Goal: Task Accomplishment & Management: Use online tool/utility

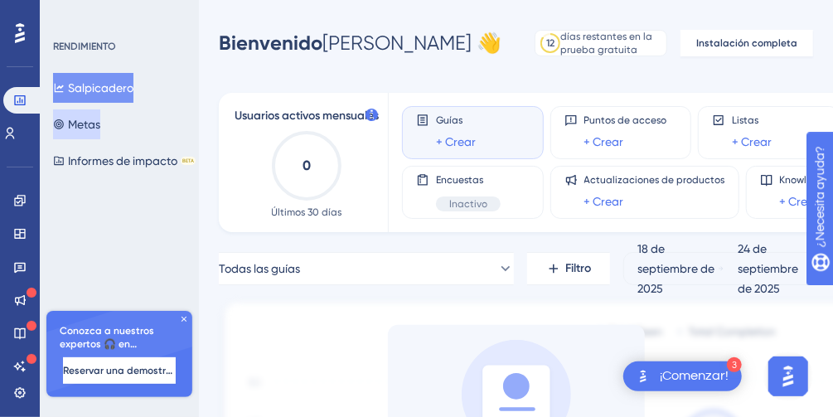
click at [100, 128] on button "Metas" at bounding box center [76, 124] width 47 height 30
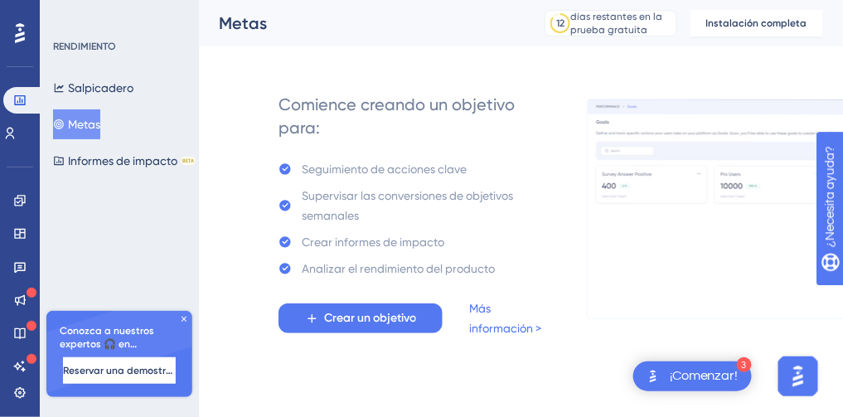
click at [371, 334] on div "Crear un objetivo Más información >" at bounding box center [416, 318] width 276 height 40
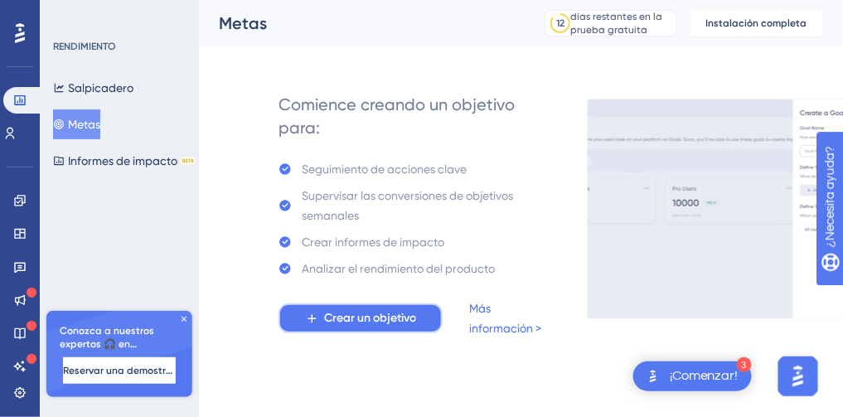
click at [375, 317] on span "Crear un objetivo" at bounding box center [370, 318] width 92 height 20
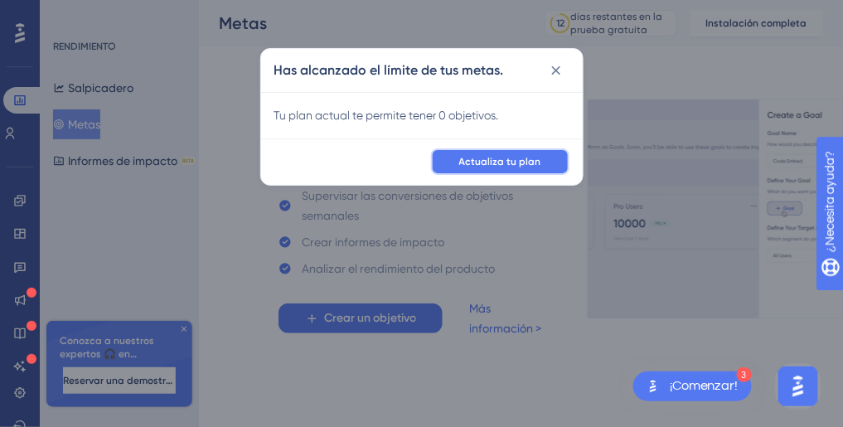
click at [524, 163] on span "Actualiza tu plan" at bounding box center [500, 161] width 82 height 13
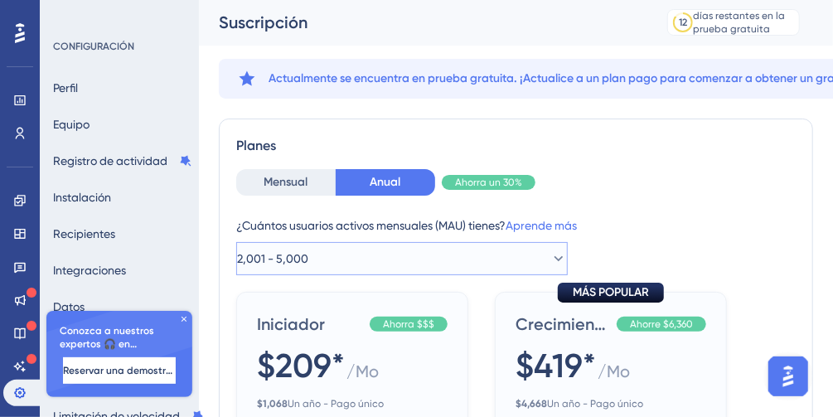
click at [502, 261] on button "2,001 - 5,000" at bounding box center [402, 258] width 332 height 33
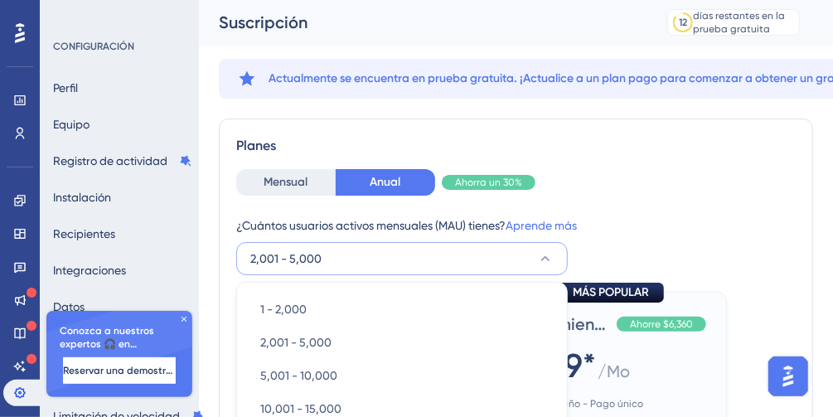
scroll to position [182, 0]
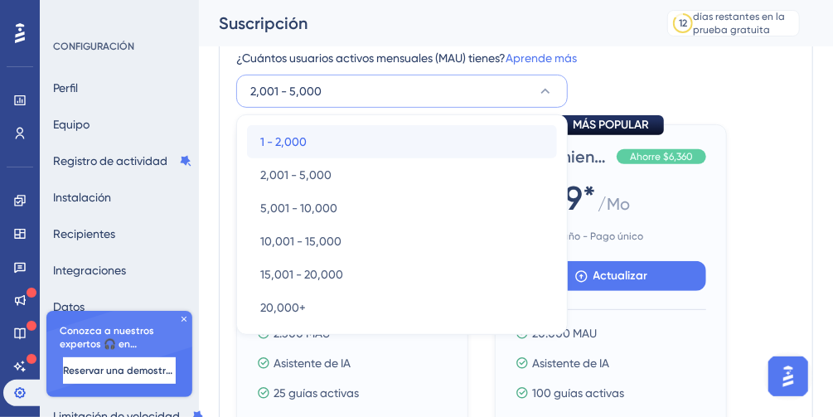
click at [447, 149] on div "1 - 2,000 1 - 2,000" at bounding box center [401, 141] width 283 height 33
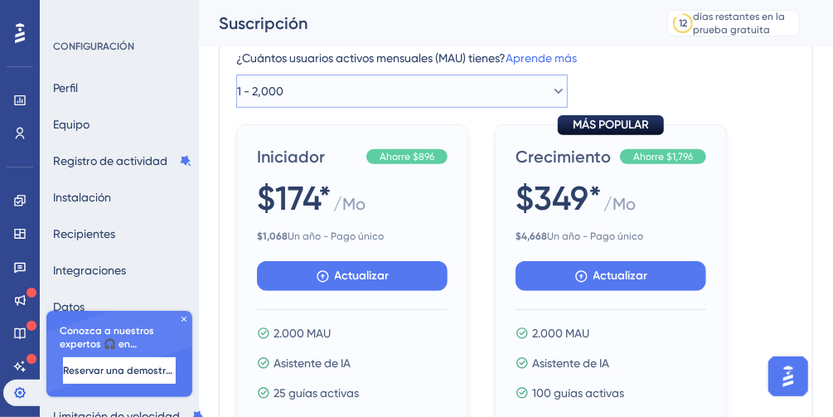
click at [453, 94] on button "1 - 2,000" at bounding box center [402, 91] width 332 height 33
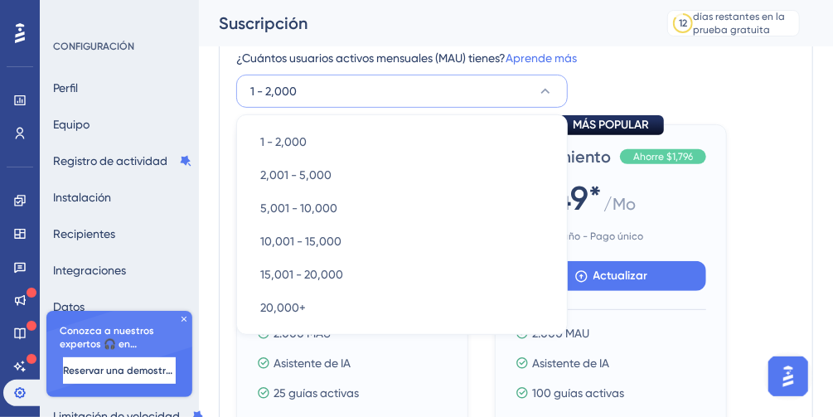
scroll to position [195, 0]
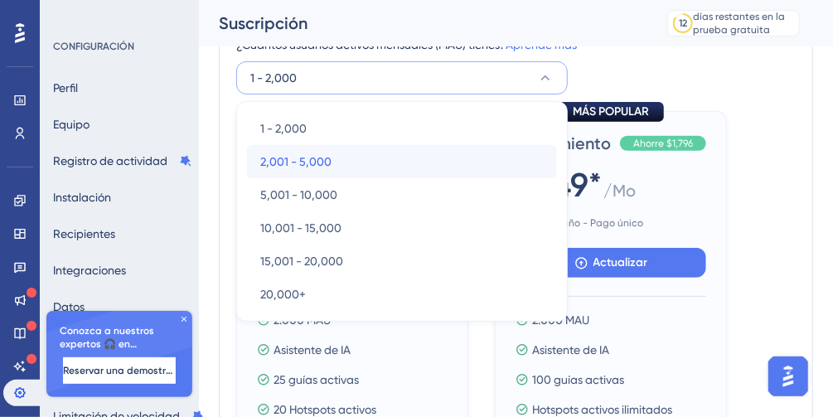
click at [421, 148] on div "2,001 - 5,000 2,001 - 5,000" at bounding box center [401, 161] width 283 height 33
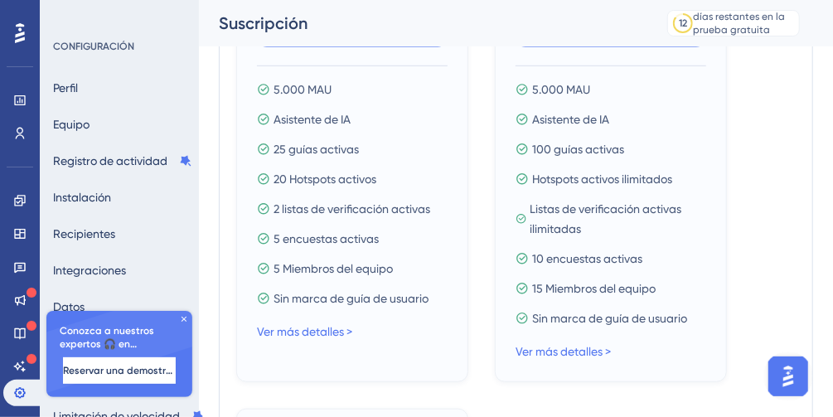
scroll to position [426, 0]
click at [322, 332] on link "Ver más detalles >" at bounding box center [304, 330] width 95 height 13
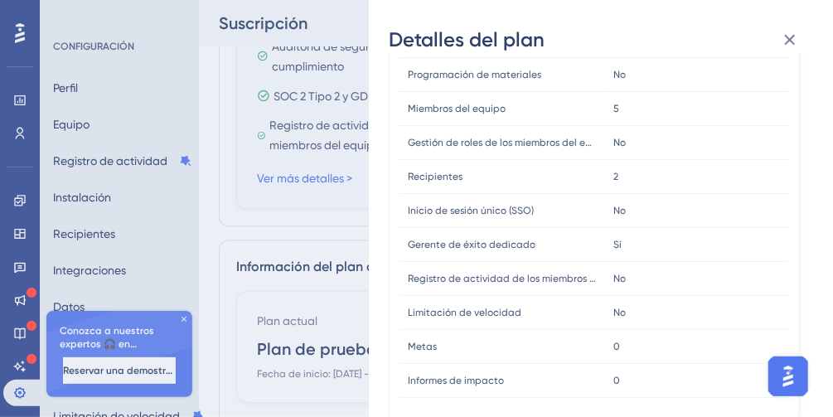
scroll to position [1148, 0]
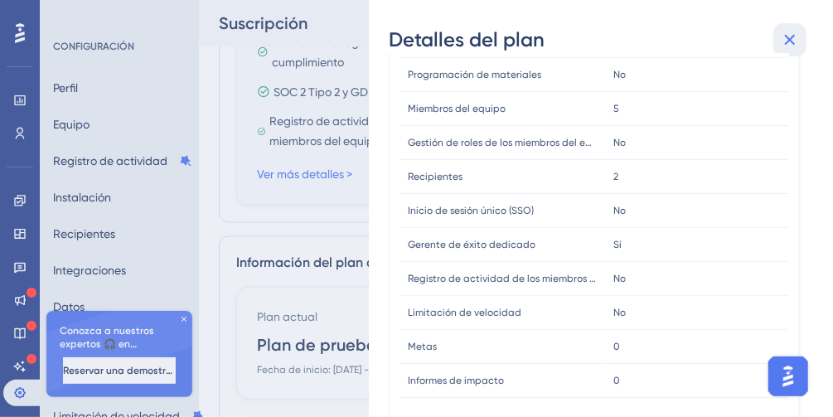
click at [786, 36] on icon at bounding box center [790, 40] width 11 height 11
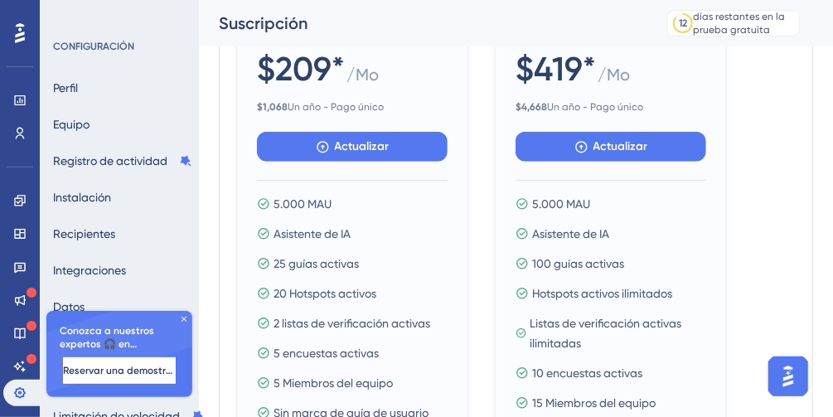
scroll to position [312, 0]
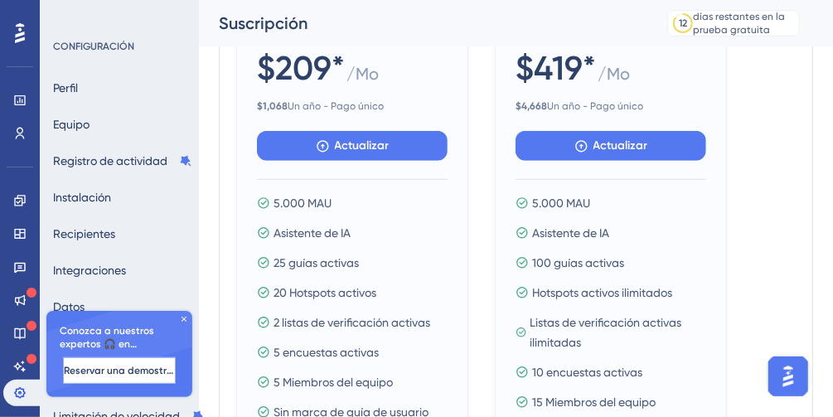
click at [132, 371] on span "Reservar una demostración" at bounding box center [119, 370] width 111 height 13
click at [175, 317] on div "Conozca a nuestros expertos 🎧 en incorporación Reservar una demostración" at bounding box center [119, 354] width 146 height 86
click at [186, 314] on icon at bounding box center [184, 319] width 10 height 10
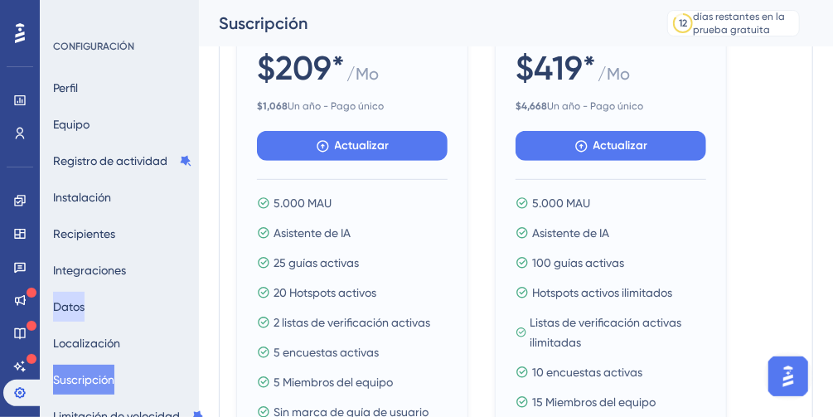
click at [85, 310] on button "Datos" at bounding box center [68, 307] width 31 height 30
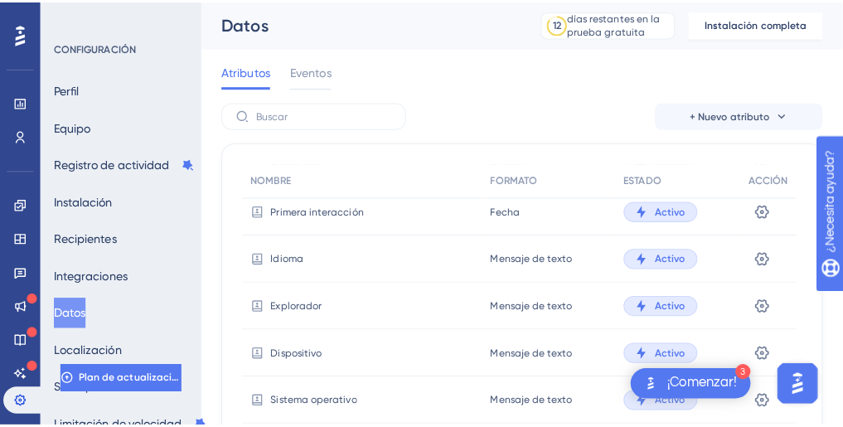
scroll to position [153, 0]
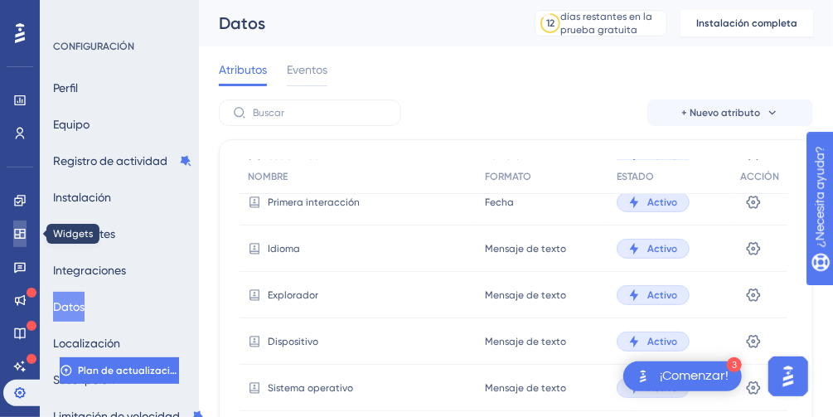
click at [17, 235] on icon at bounding box center [19, 233] width 13 height 13
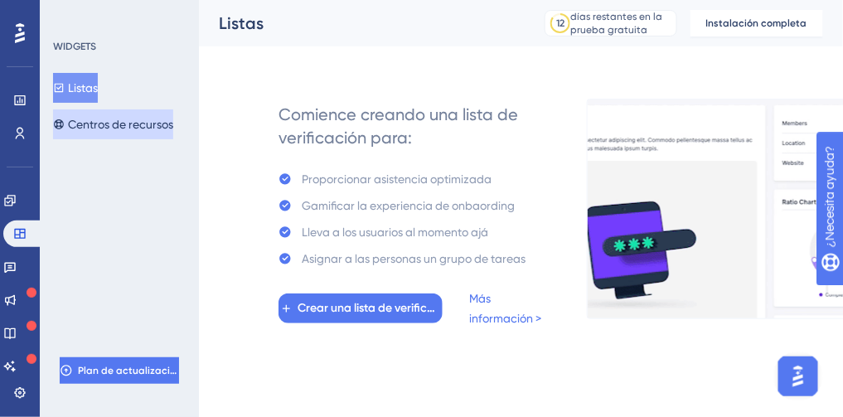
click at [139, 132] on font "Centros de recursos" at bounding box center [120, 124] width 105 height 20
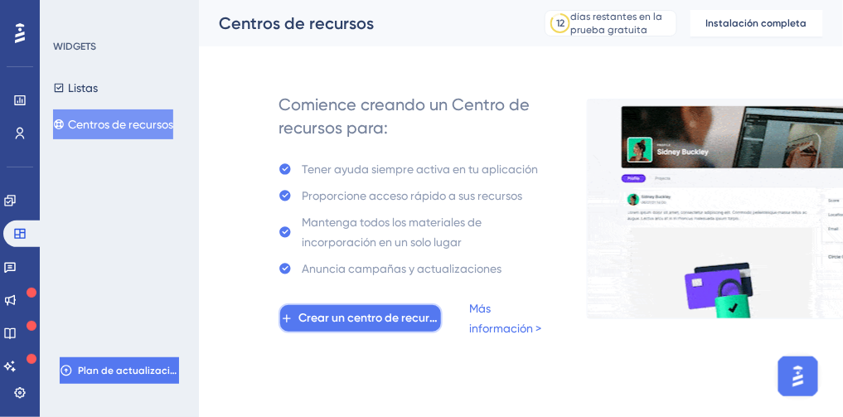
click at [358, 319] on span "Crear un centro de recursos" at bounding box center [369, 318] width 143 height 20
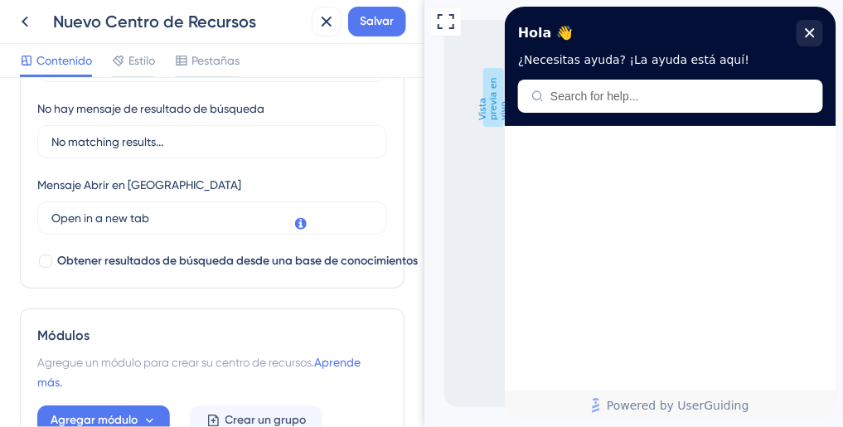
scroll to position [495, 0]
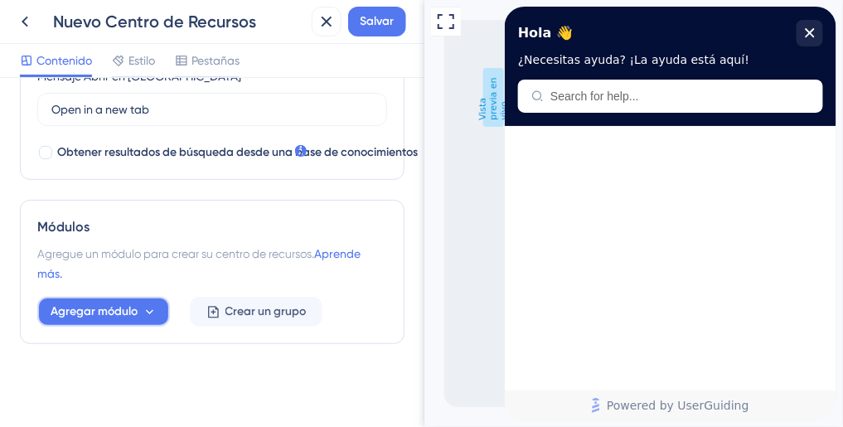
click at [129, 311] on span "Agregar módulo" at bounding box center [94, 312] width 87 height 20
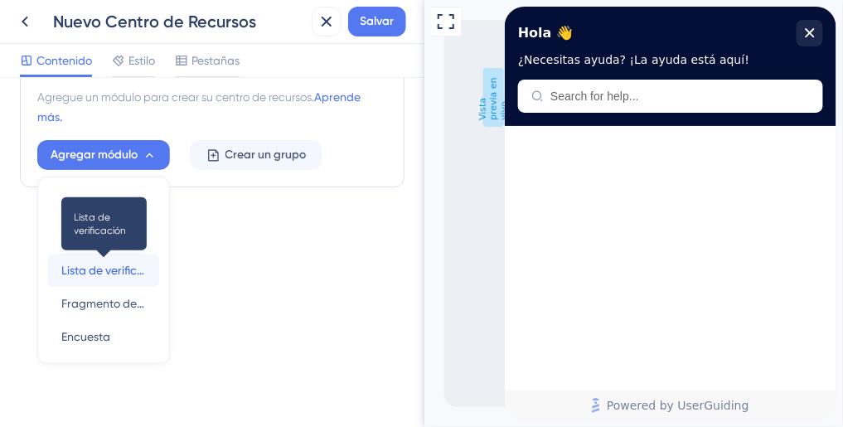
click at [121, 263] on span "Lista de verificación" at bounding box center [103, 270] width 85 height 20
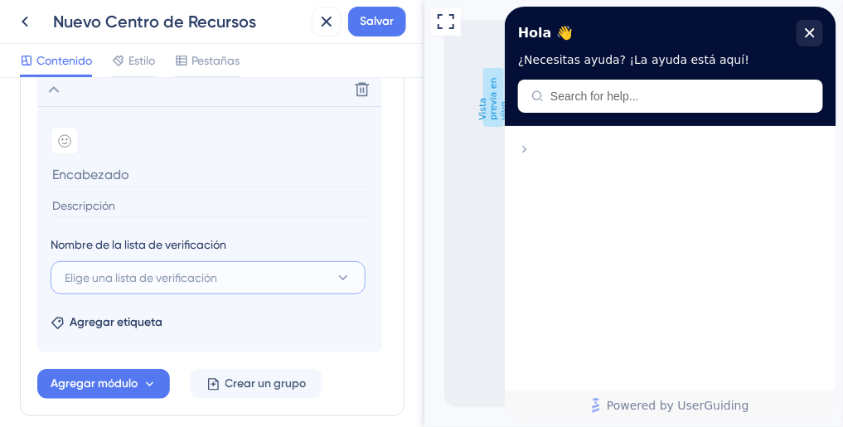
click at [121, 263] on button "Elige una lista de verificación" at bounding box center [208, 277] width 315 height 33
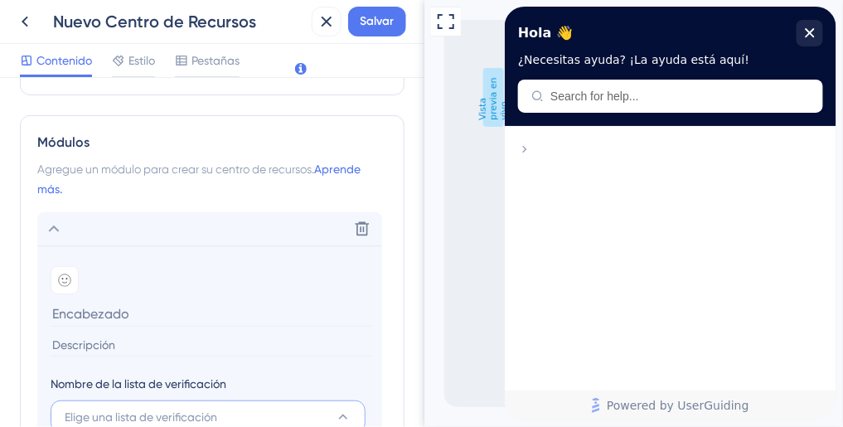
scroll to position [577, 0]
click at [60, 226] on icon at bounding box center [54, 231] width 20 height 20
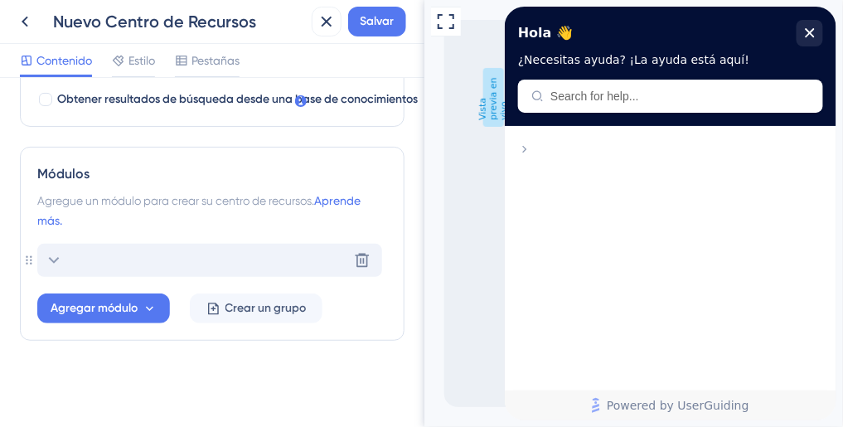
scroll to position [545, 0]
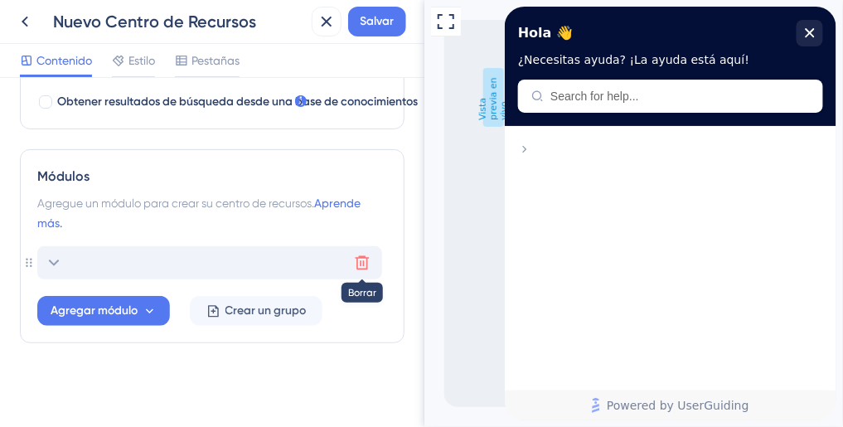
click at [362, 263] on icon at bounding box center [363, 263] width 14 height 14
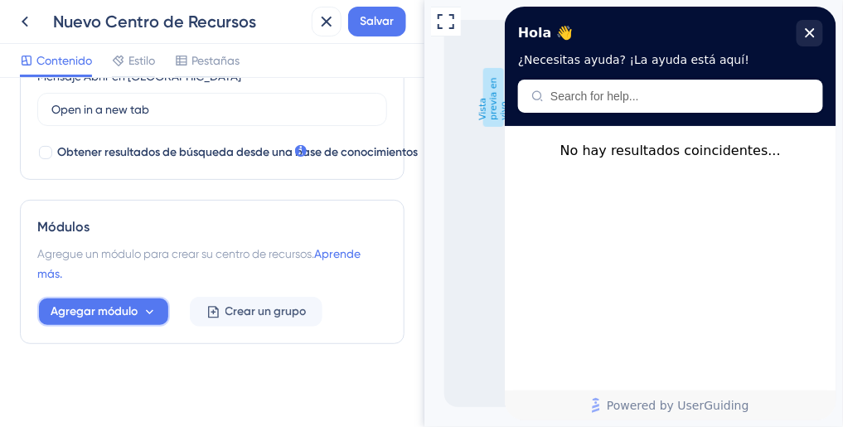
click at [134, 305] on span "Agregar módulo" at bounding box center [94, 312] width 87 height 20
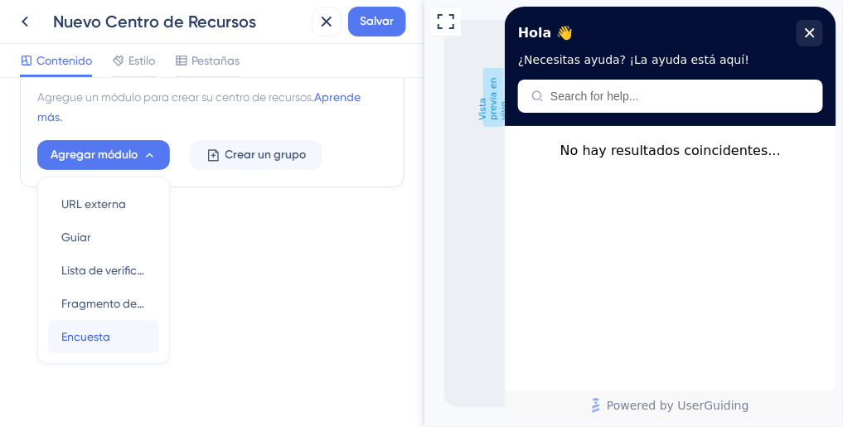
click at [118, 337] on div "Encuesta Encuesta" at bounding box center [103, 336] width 85 height 33
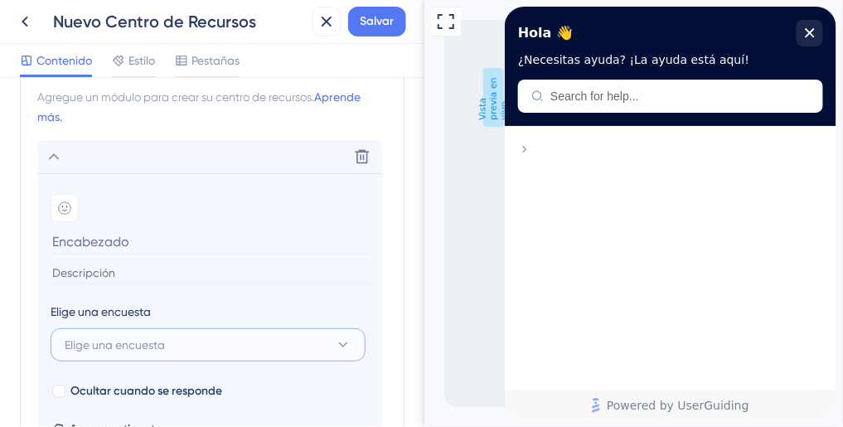
click at [132, 336] on span "Elige una encuesta" at bounding box center [115, 345] width 100 height 20
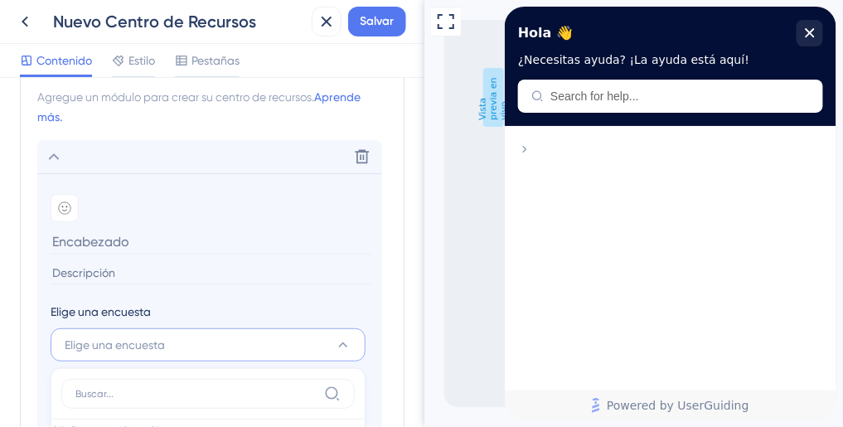
scroll to position [820, 0]
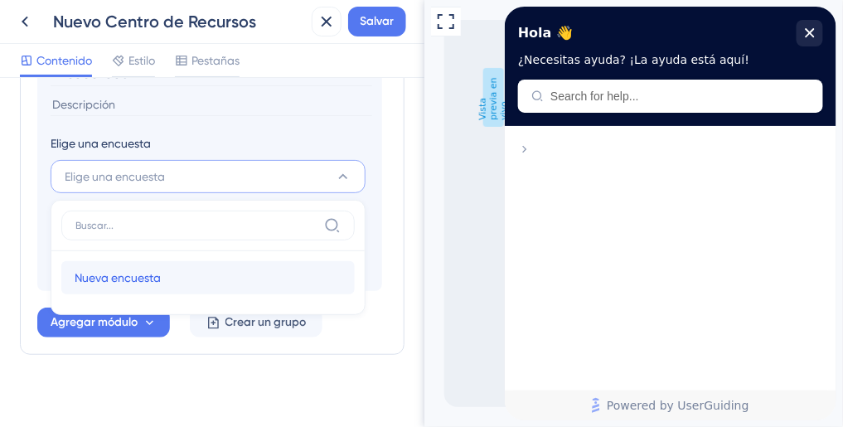
click at [138, 273] on span "Nueva encuesta" at bounding box center [118, 278] width 86 height 20
type input "New Survey"
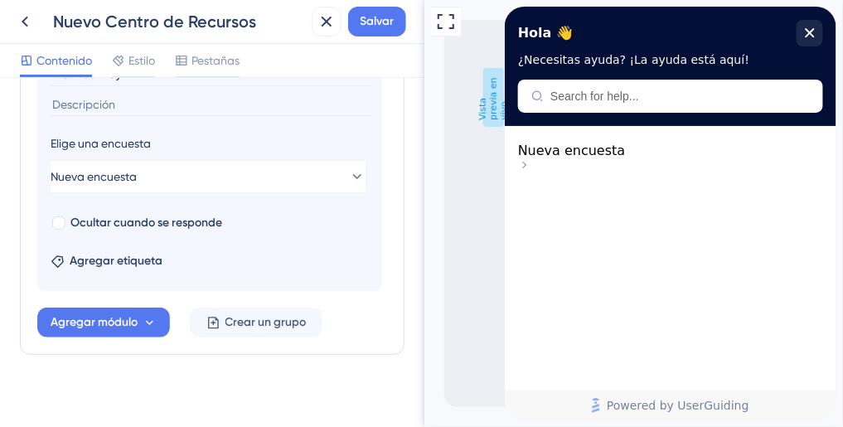
click at [618, 158] on span "Nueva encuesta" at bounding box center [571, 151] width 108 height 16
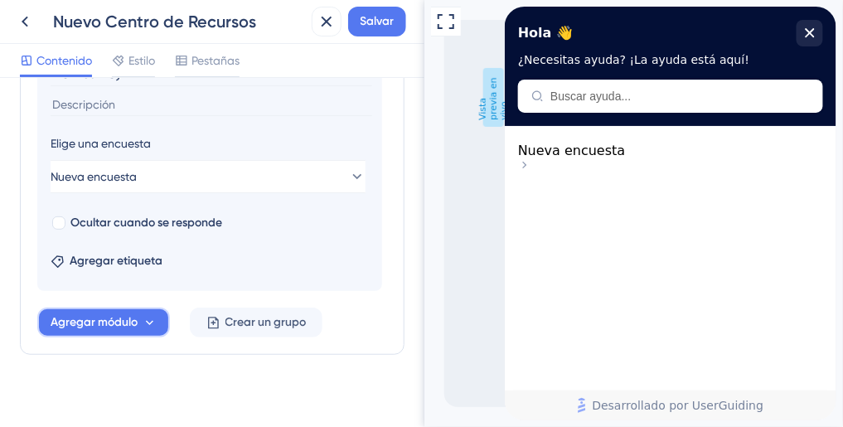
click at [136, 313] on span "Agregar módulo" at bounding box center [94, 322] width 87 height 20
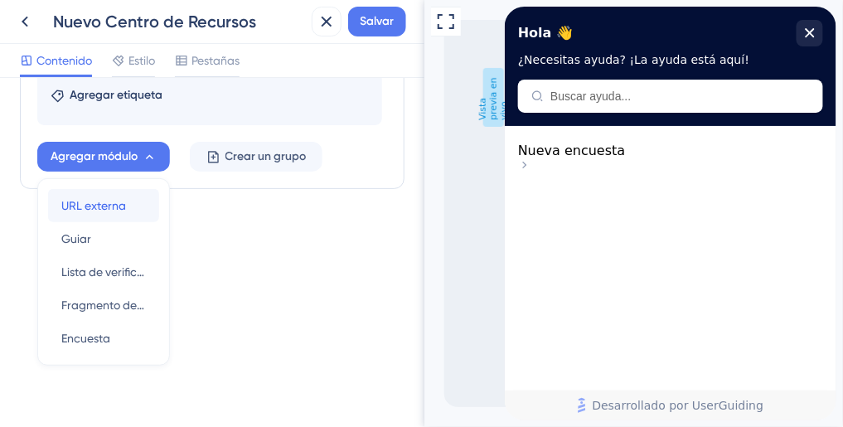
click at [99, 196] on span "URL externa" at bounding box center [93, 206] width 65 height 20
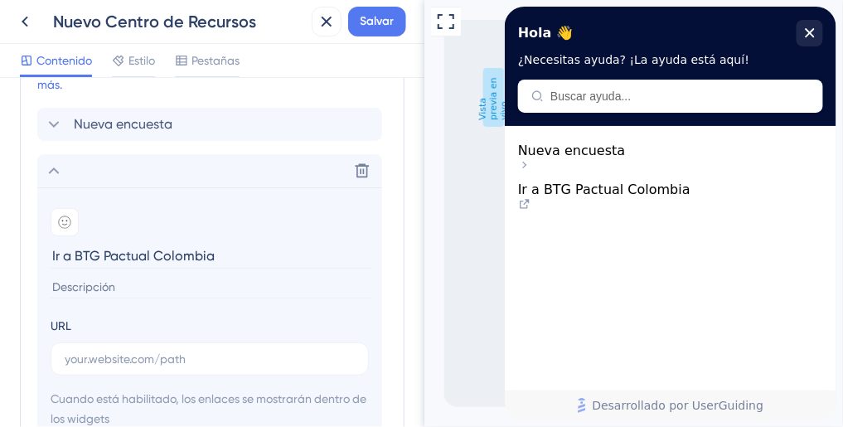
type input "Ir a BTG Pactual Colombia"
click at [143, 283] on input at bounding box center [212, 287] width 322 height 22
paste input "https://www.btgpactual.com.co/"
type input "https://www.btgpactual.com.co/"
click at [143, 350] on input "text" at bounding box center [210, 359] width 290 height 18
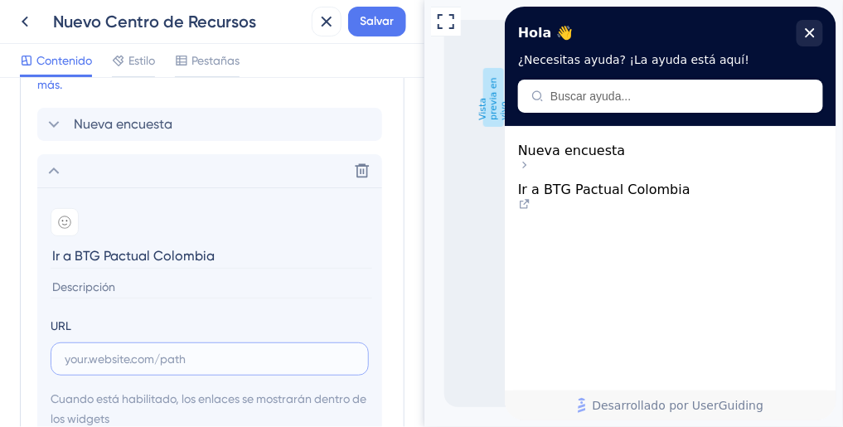
paste input "https://www.btgpactual.com.co/"
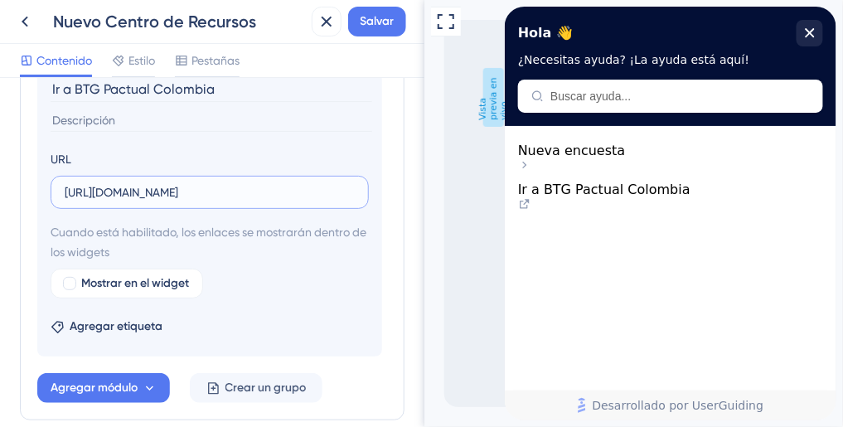
scroll to position [850, 0]
type input "https://www.btgpactual.com.co/"
click at [160, 278] on span "Mostrar en el widget" at bounding box center [135, 284] width 108 height 20
checkbox input "true"
click at [265, 274] on span "Vista previa" at bounding box center [267, 284] width 62 height 20
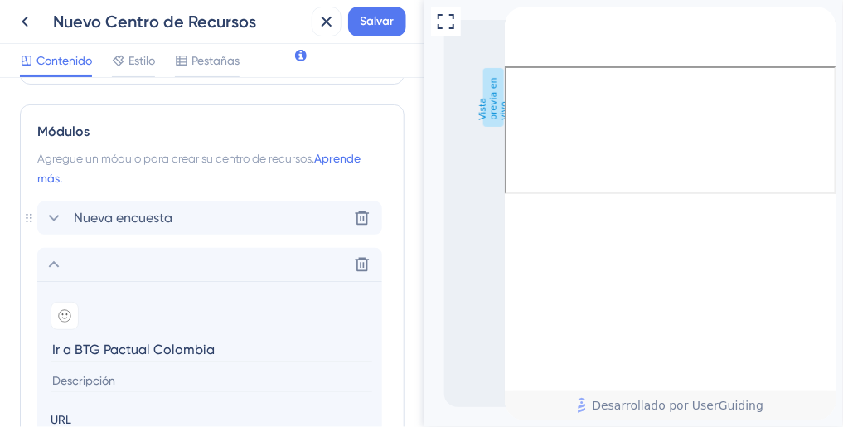
scroll to position [590, 0]
click at [125, 220] on span "Nueva encuesta" at bounding box center [123, 218] width 99 height 20
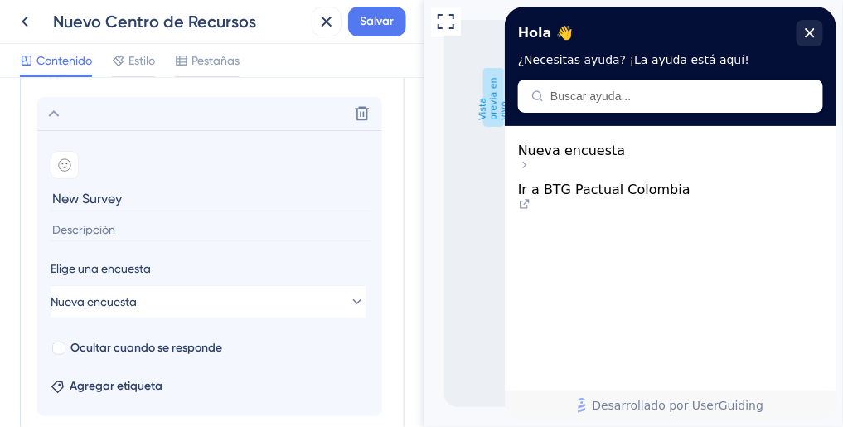
scroll to position [696, 0]
click at [366, 109] on icon at bounding box center [363, 112] width 14 height 14
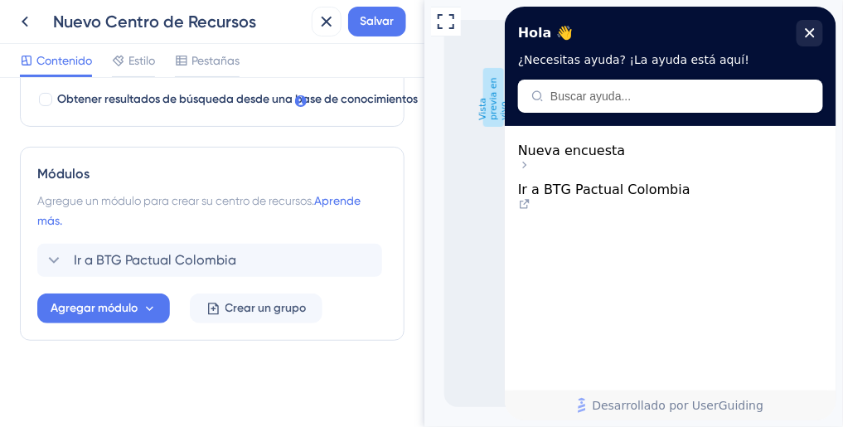
scroll to position [545, 0]
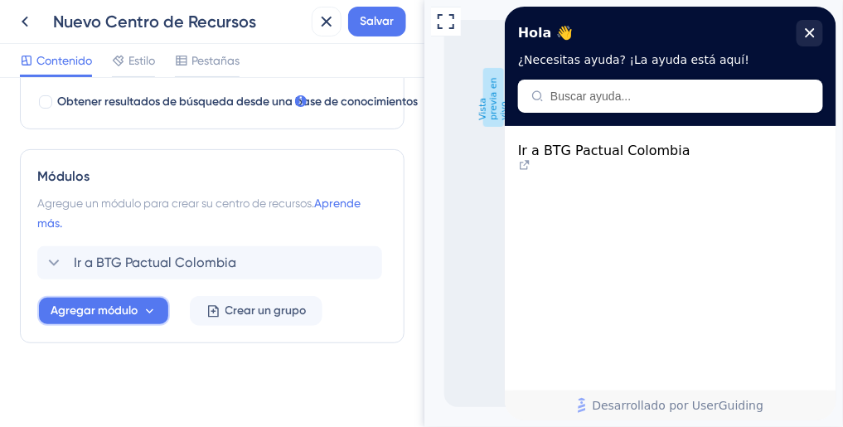
click at [157, 300] on button "Agregar módulo" at bounding box center [103, 311] width 133 height 30
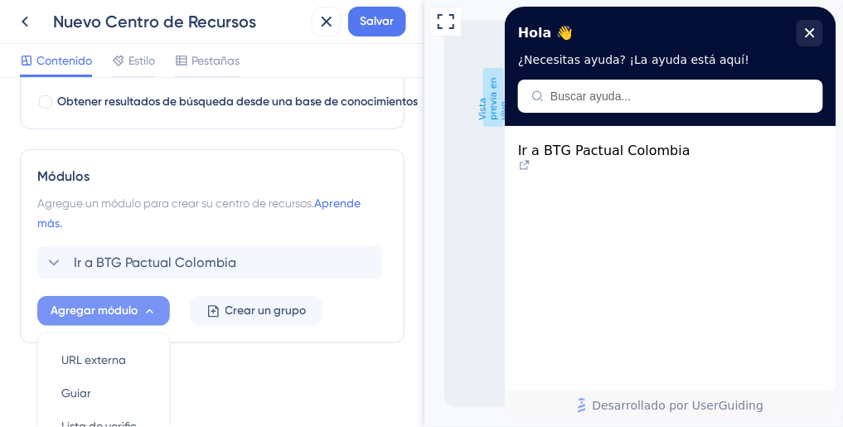
scroll to position [701, 0]
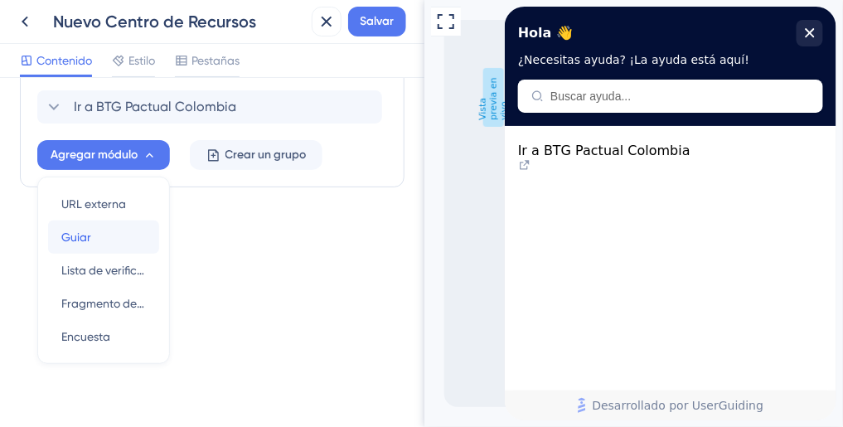
click at [102, 239] on div "Guiar Guiar" at bounding box center [103, 236] width 85 height 33
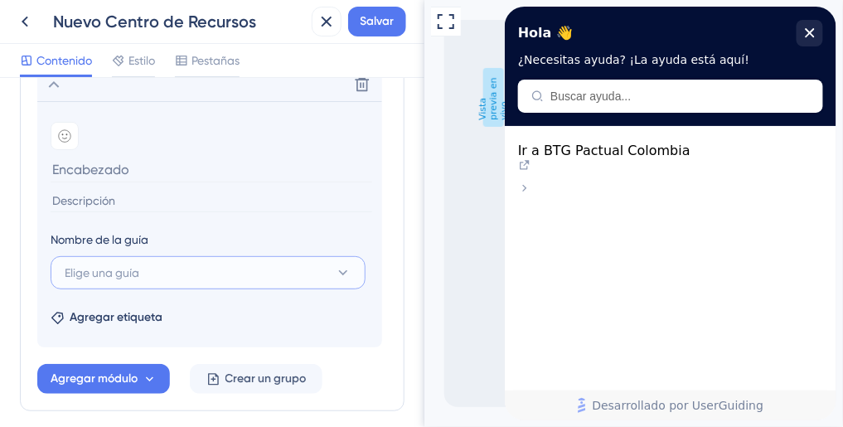
click at [108, 266] on span "Elige una guía" at bounding box center [102, 273] width 75 height 20
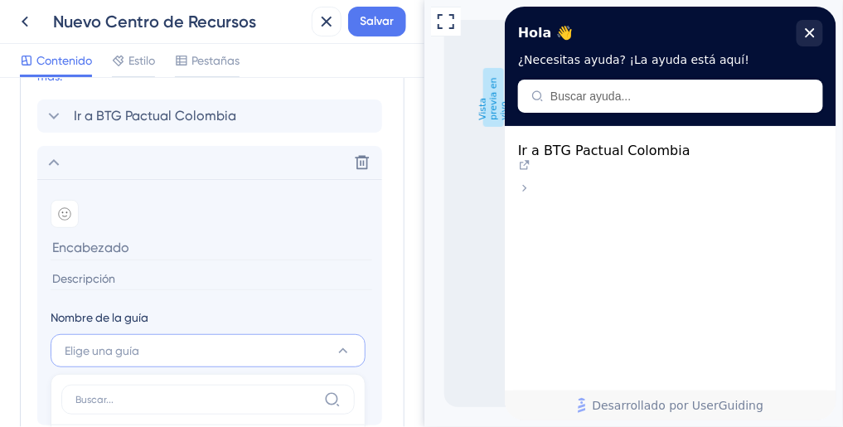
scroll to position [692, 0]
click at [357, 154] on icon at bounding box center [362, 162] width 17 height 17
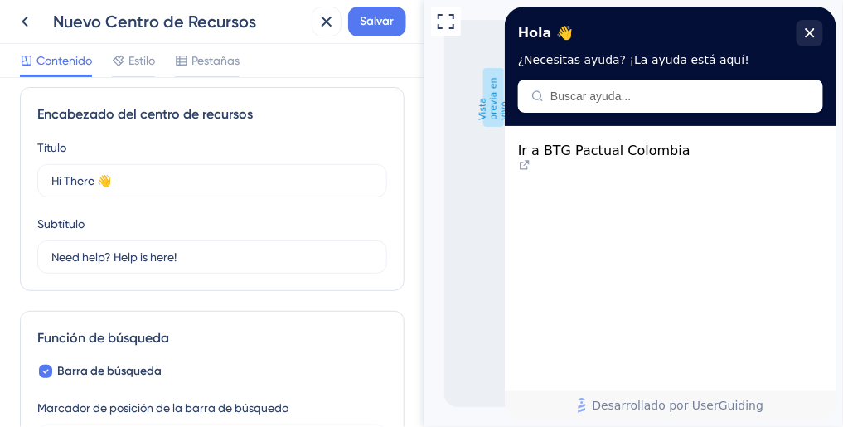
scroll to position [0, 0]
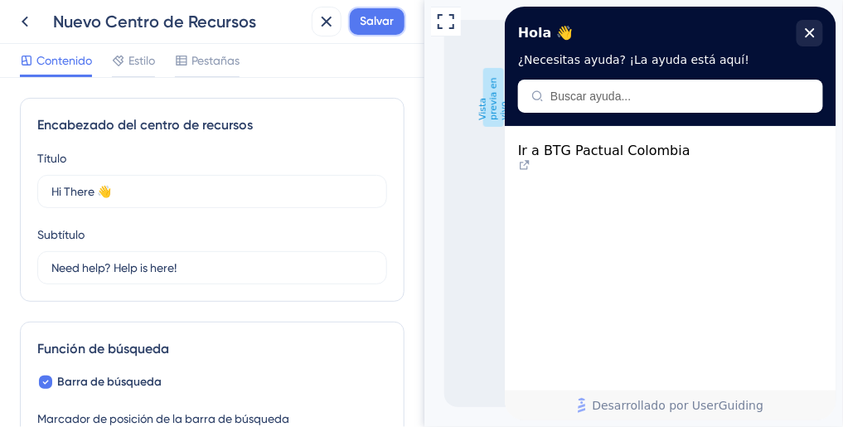
click at [387, 23] on span "Salvar" at bounding box center [378, 22] width 34 height 20
click at [495, 101] on span "Vista previa en vivo" at bounding box center [492, 97] width 21 height 59
click at [27, 17] on icon at bounding box center [25, 22] width 20 height 20
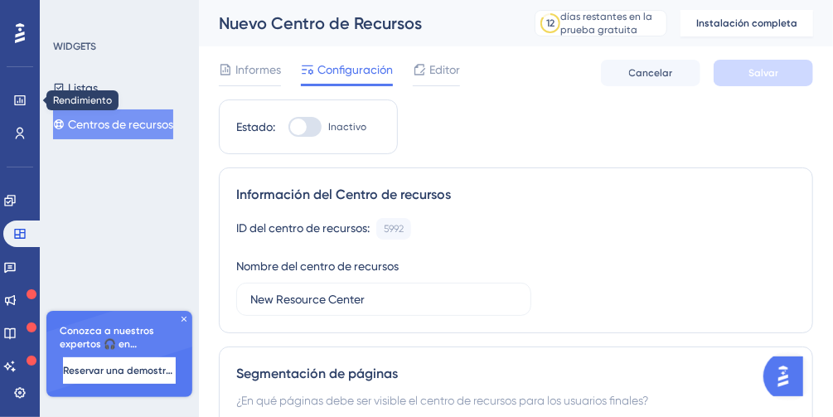
click at [780, 374] on img "Abrir el iniciador del asistente de IA" at bounding box center [782, 376] width 30 height 30
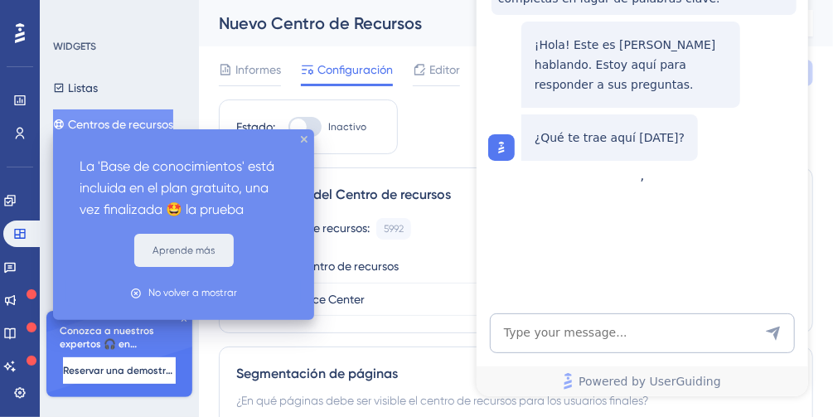
click at [194, 249] on button "Aprende más" at bounding box center [183, 250] width 99 height 33
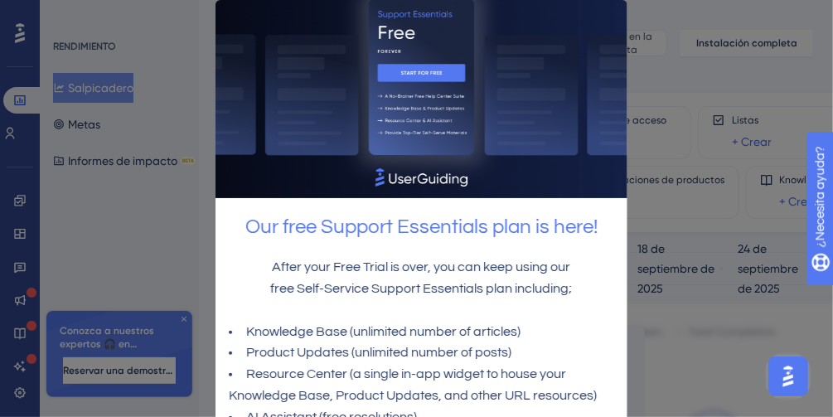
scroll to position [124, 0]
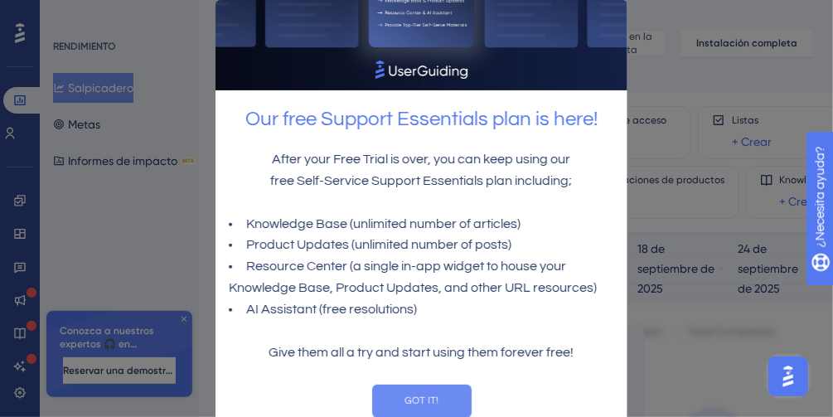
click at [430, 389] on button "GOT IT!" at bounding box center [420, 401] width 99 height 33
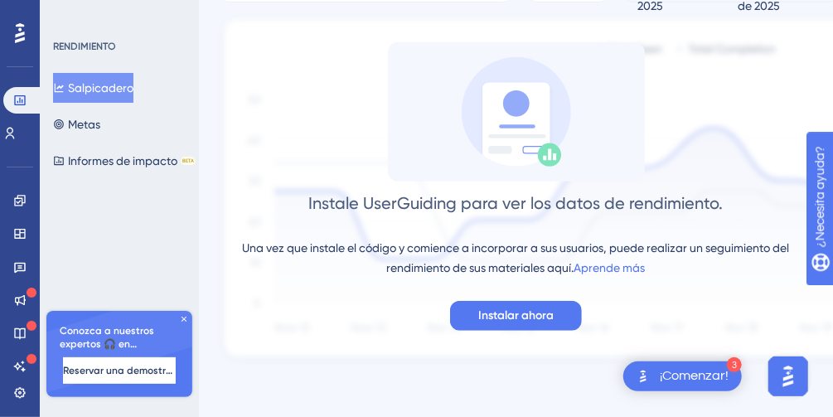
scroll to position [0, 0]
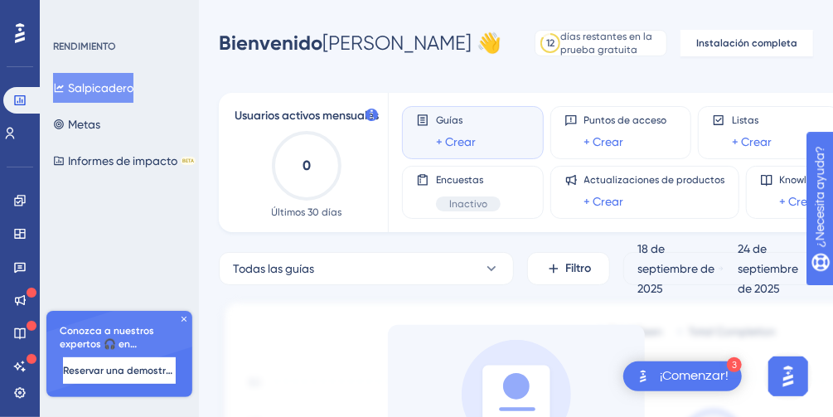
click at [704, 370] on div "¡Comenzar!" at bounding box center [694, 376] width 69 height 18
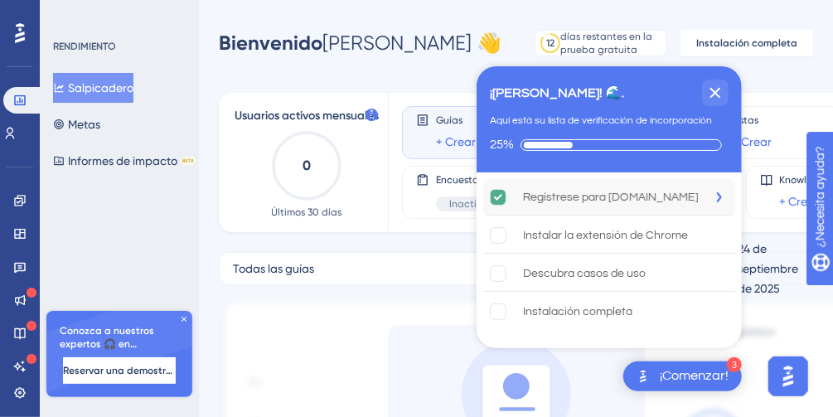
click at [635, 187] on div "Regístrese para UserGuiding.com" at bounding box center [611, 197] width 176 height 20
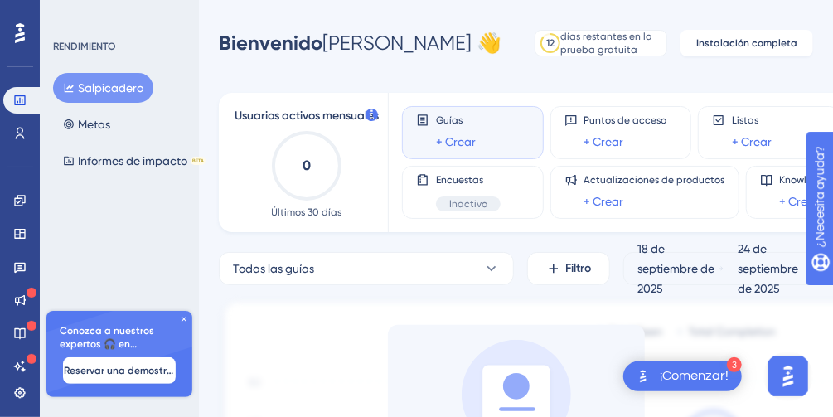
click at [724, 375] on div "¡Comenzar!" at bounding box center [694, 376] width 69 height 18
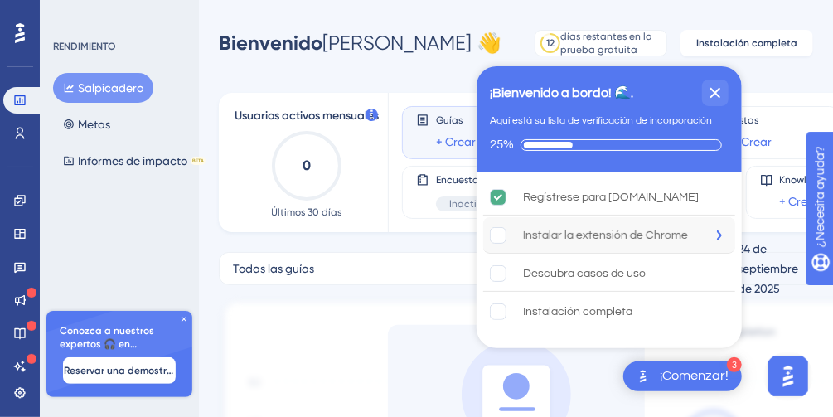
click at [555, 241] on div "Instalar la extensión de Chrome" at bounding box center [605, 235] width 165 height 20
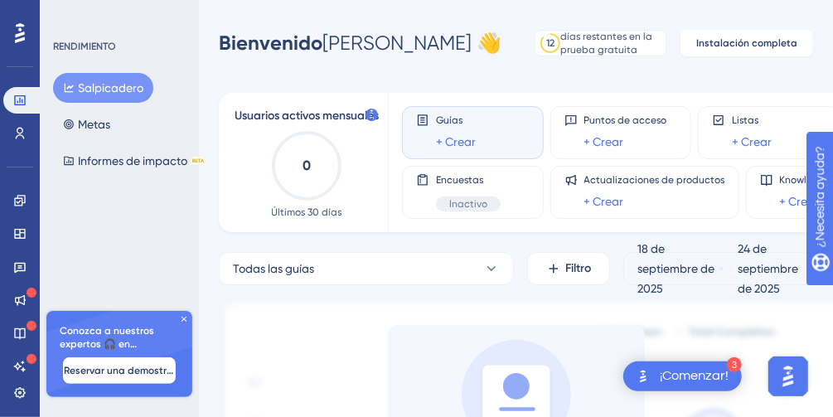
click at [660, 375] on div "¡Comenzar!" at bounding box center [694, 376] width 69 height 18
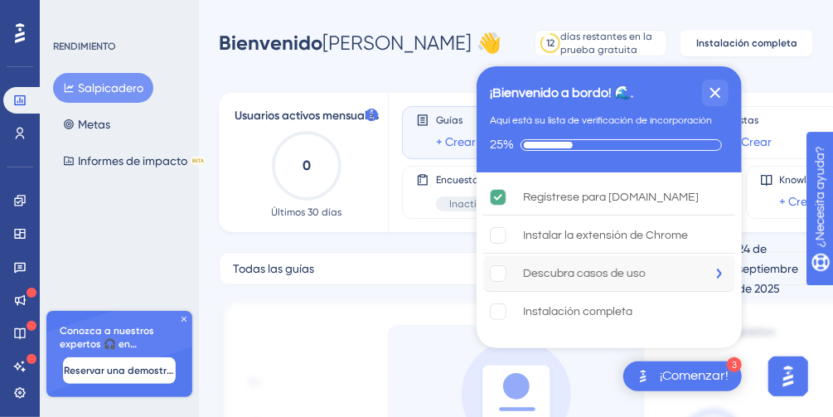
click at [596, 266] on div "Descubra casos de uso" at bounding box center [584, 274] width 123 height 20
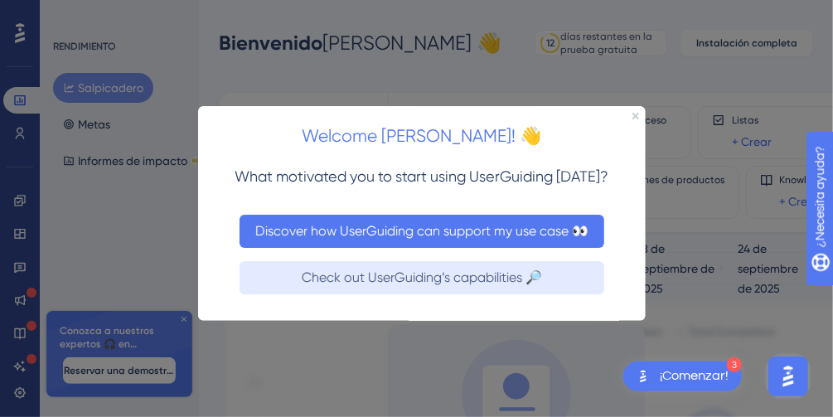
click at [490, 225] on button "Discover how UserGuiding can support my use case 👀" at bounding box center [421, 230] width 365 height 33
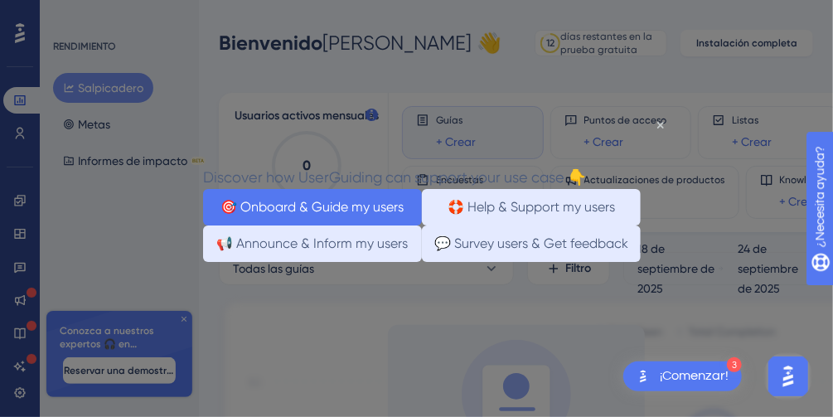
click at [371, 214] on button "🎯 Onboard & Guide my users" at bounding box center [311, 206] width 219 height 36
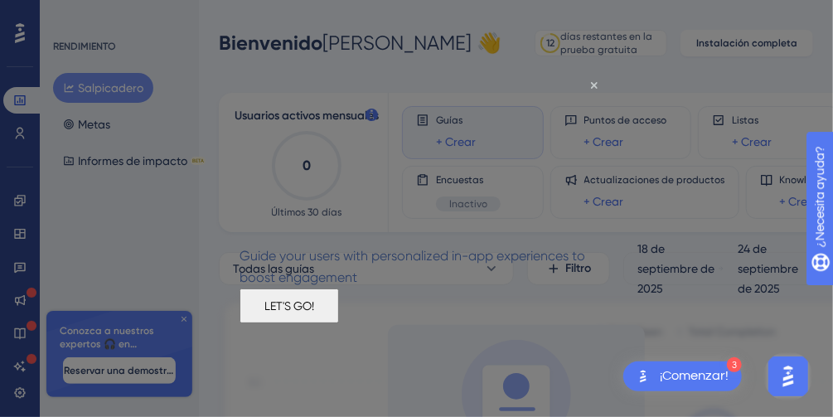
click at [338, 322] on button "LET'S GO!" at bounding box center [288, 305] width 99 height 35
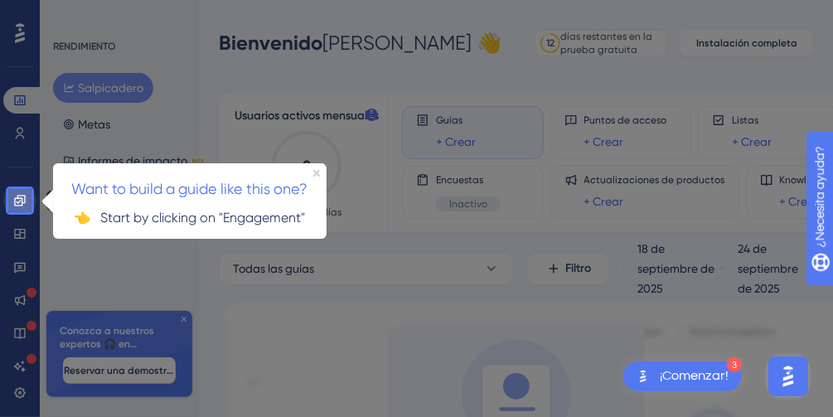
click at [24, 200] on icon at bounding box center [19, 200] width 11 height 11
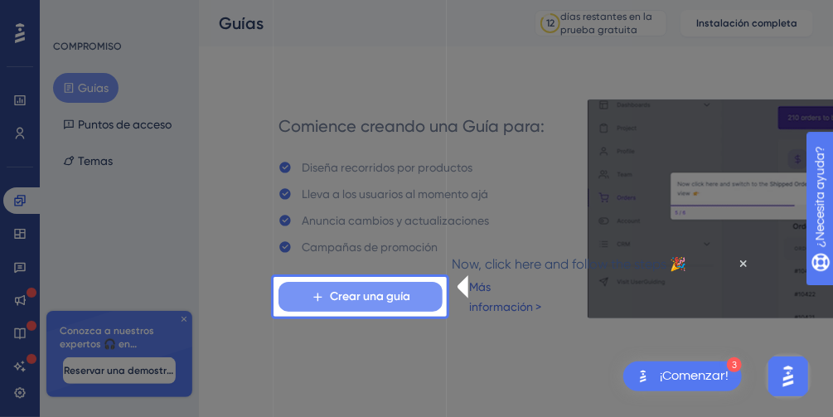
click at [374, 296] on span "Crear una guía" at bounding box center [370, 297] width 80 height 20
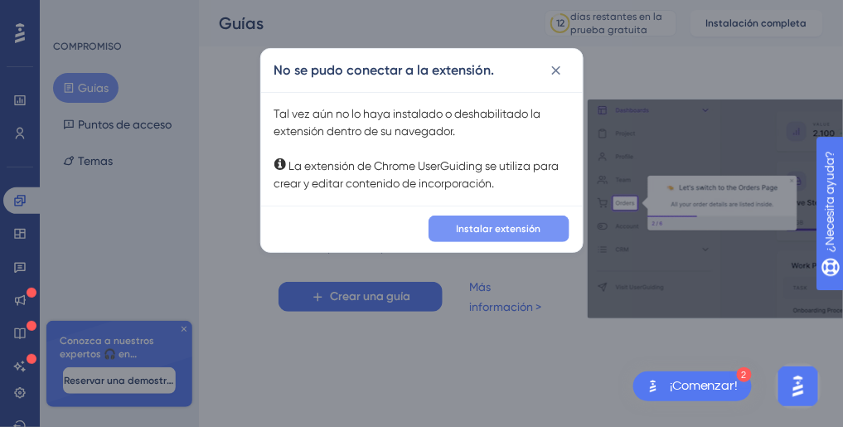
click at [468, 234] on span "Instalar extensión" at bounding box center [499, 228] width 85 height 13
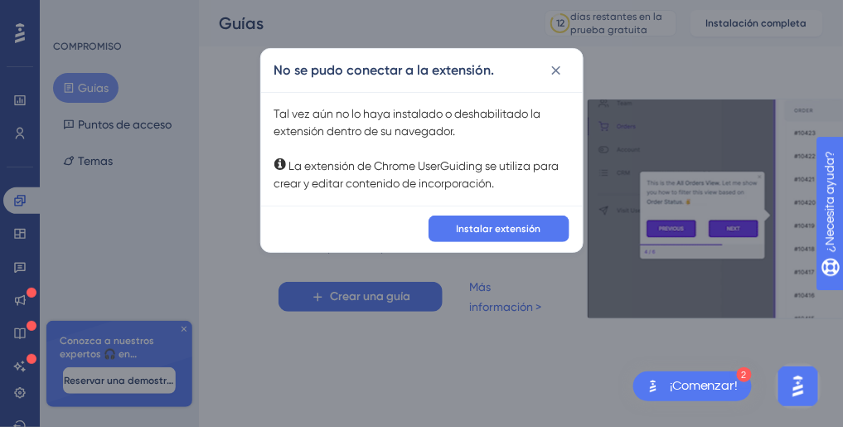
click at [401, 124] on div "Tal vez aún no lo haya instalado o deshabilitado la extensión dentro de su nave…" at bounding box center [421, 148] width 295 height 87
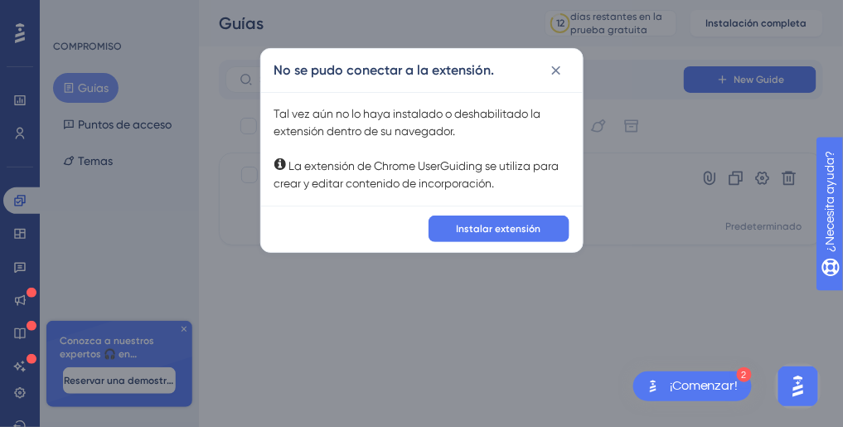
click at [401, 124] on div "Tal vez aún no lo haya instalado o deshabilitado la extensión dentro de su nave…" at bounding box center [421, 148] width 295 height 87
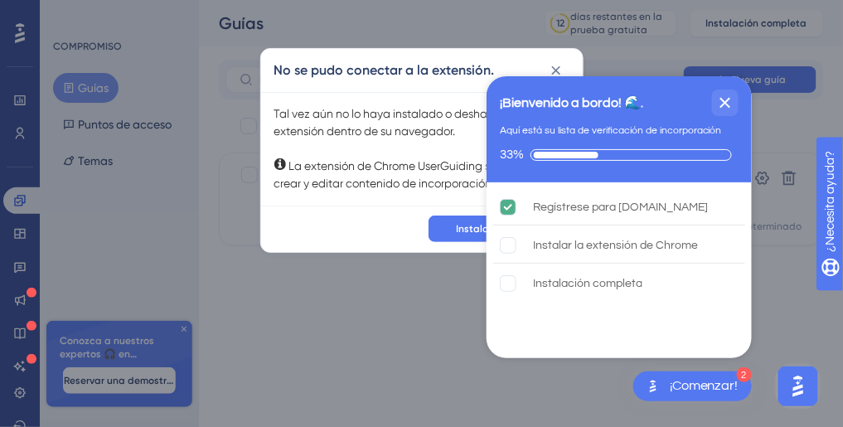
click at [401, 124] on div "Tal vez aún no lo haya instalado o deshabilitado la extensión dentro de su nave…" at bounding box center [421, 148] width 295 height 87
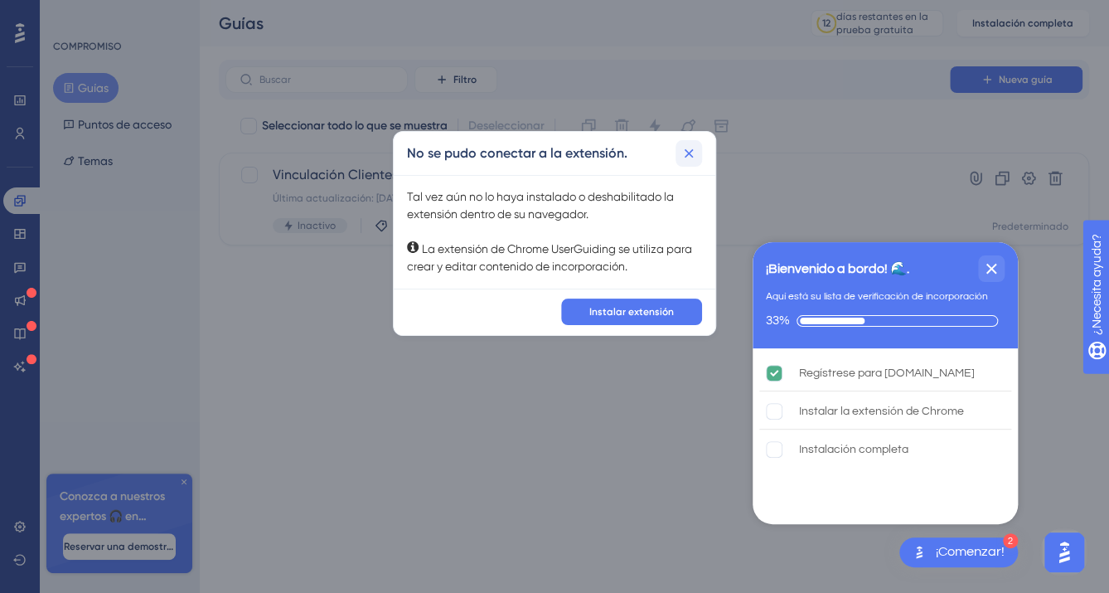
click at [689, 149] on icon at bounding box center [688, 153] width 17 height 17
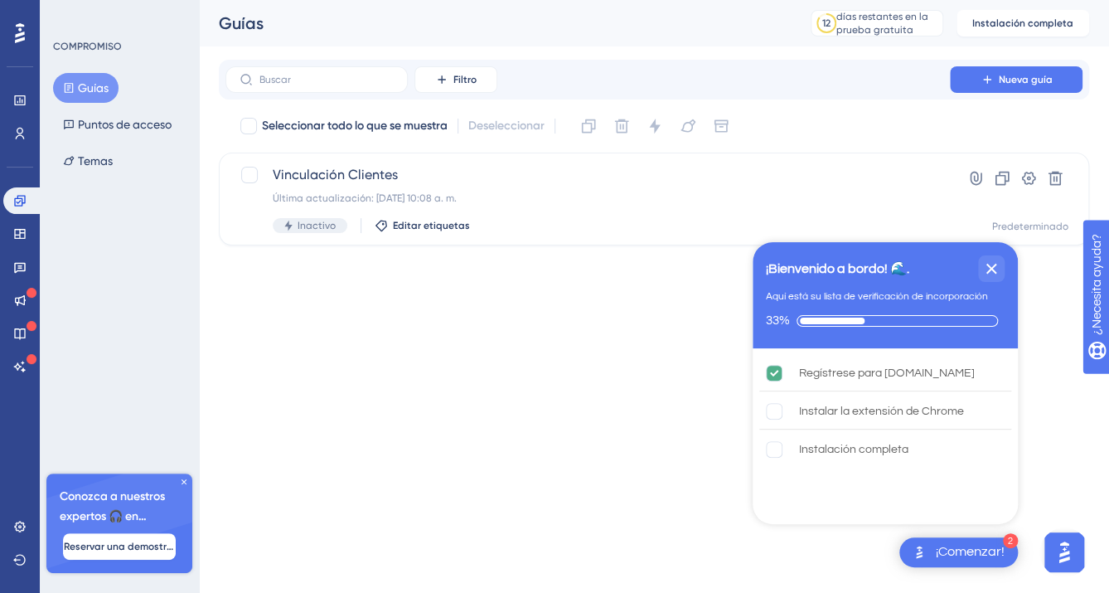
click at [570, 0] on html "2 ¡Comenzar! ¡Bienvenido a bordo! 🌊. Aquí está su lista de verificación de inco…" at bounding box center [554, 0] width 1109 height 0
click at [23, 293] on icon at bounding box center [19, 299] width 13 height 13
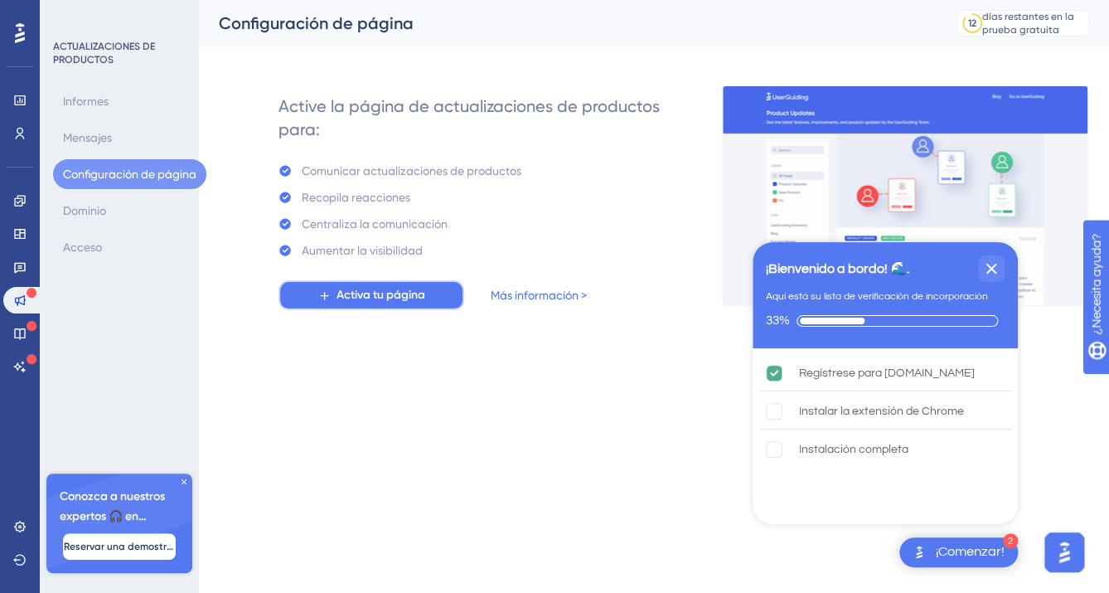
click at [395, 291] on span "Activa tu página" at bounding box center [380, 295] width 89 height 20
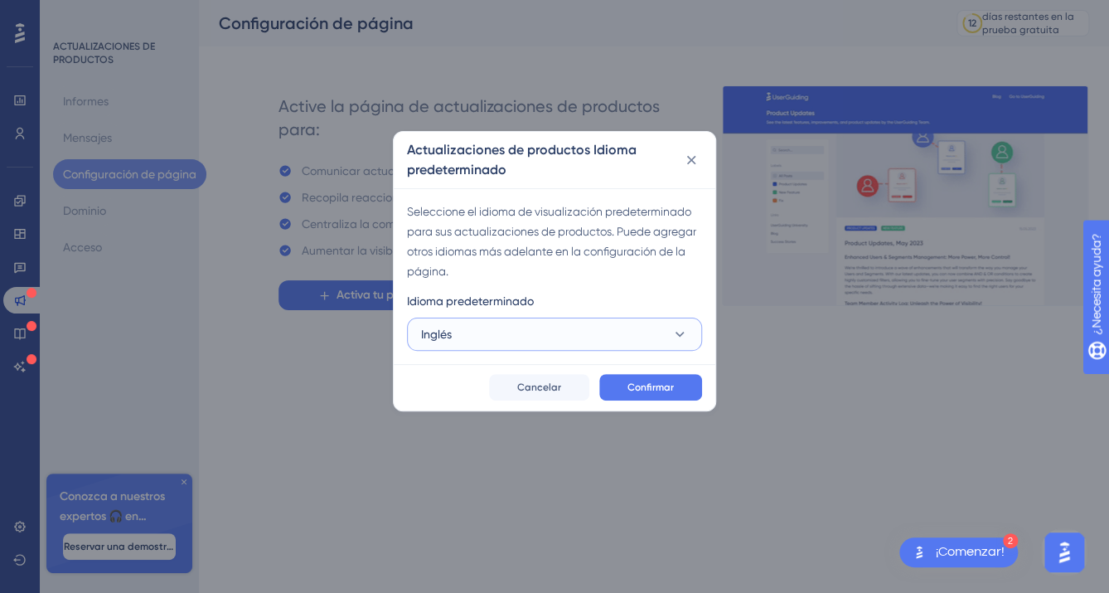
click at [622, 342] on button "Inglés" at bounding box center [554, 333] width 295 height 33
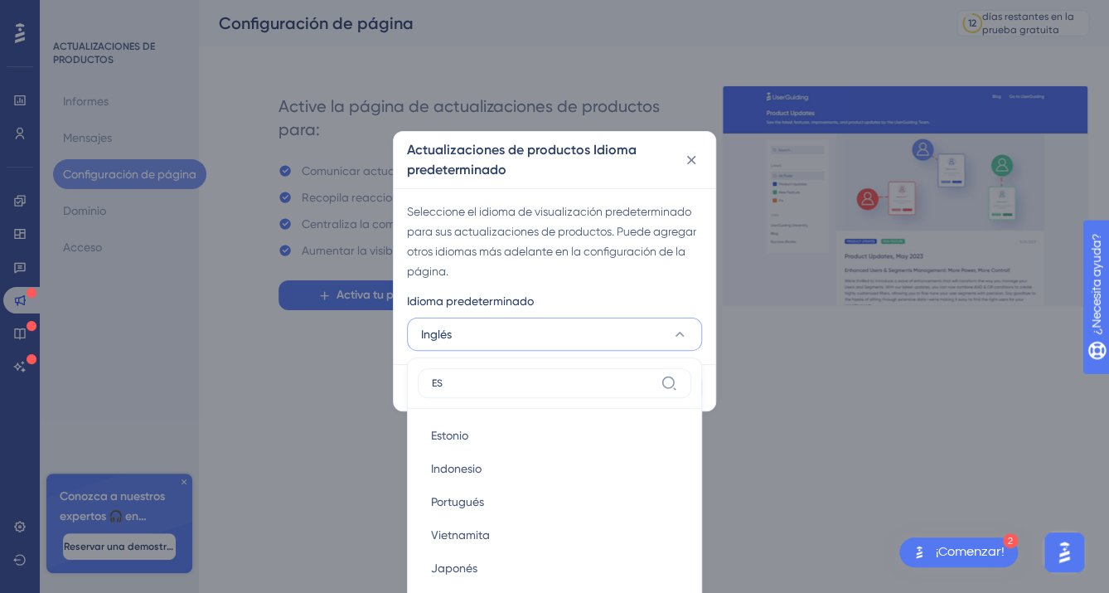
type input "E"
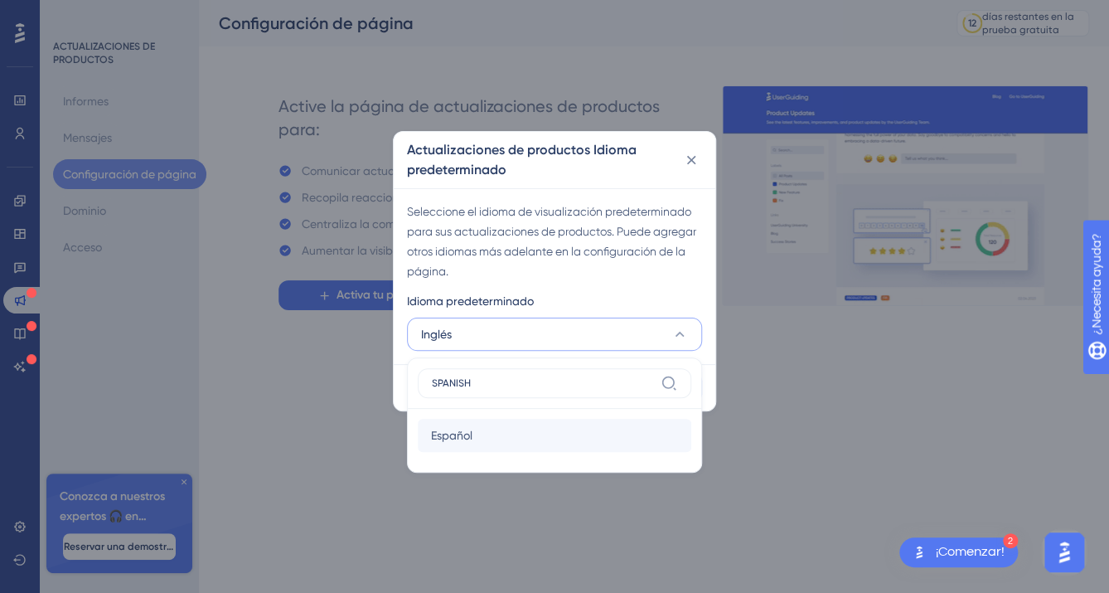
type input "SPANISH"
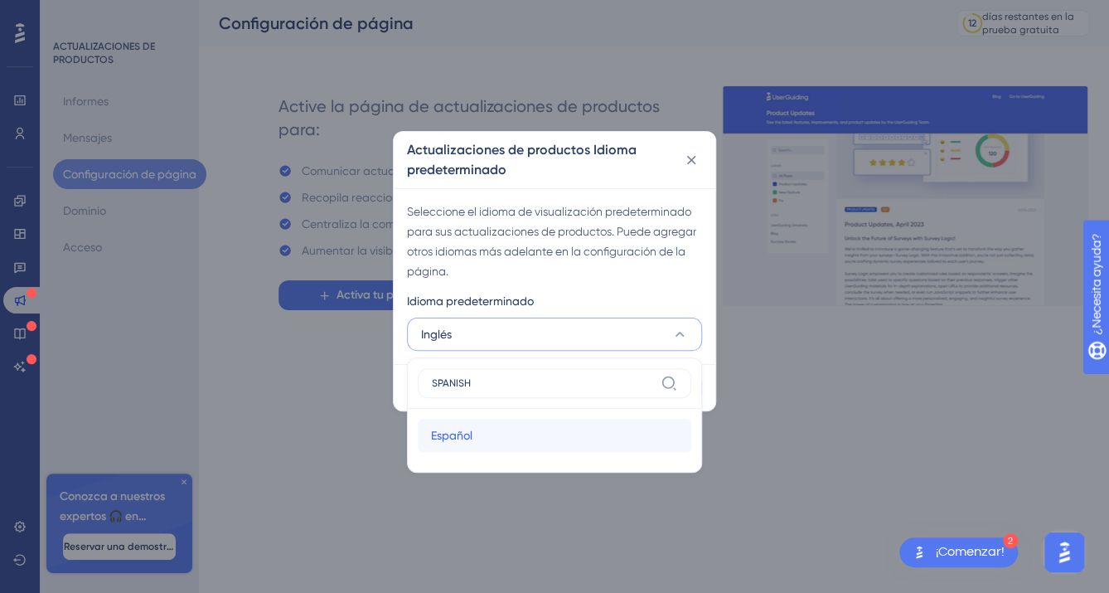
click at [535, 426] on div "Español Español" at bounding box center [554, 435] width 247 height 33
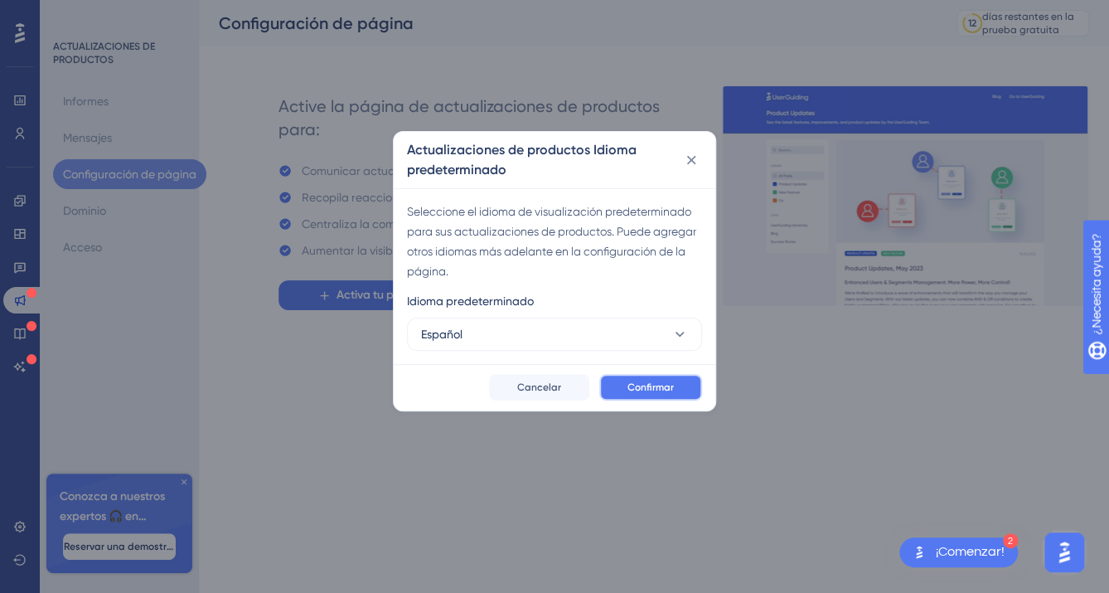
click at [670, 384] on span "Confirmar" at bounding box center [650, 386] width 46 height 13
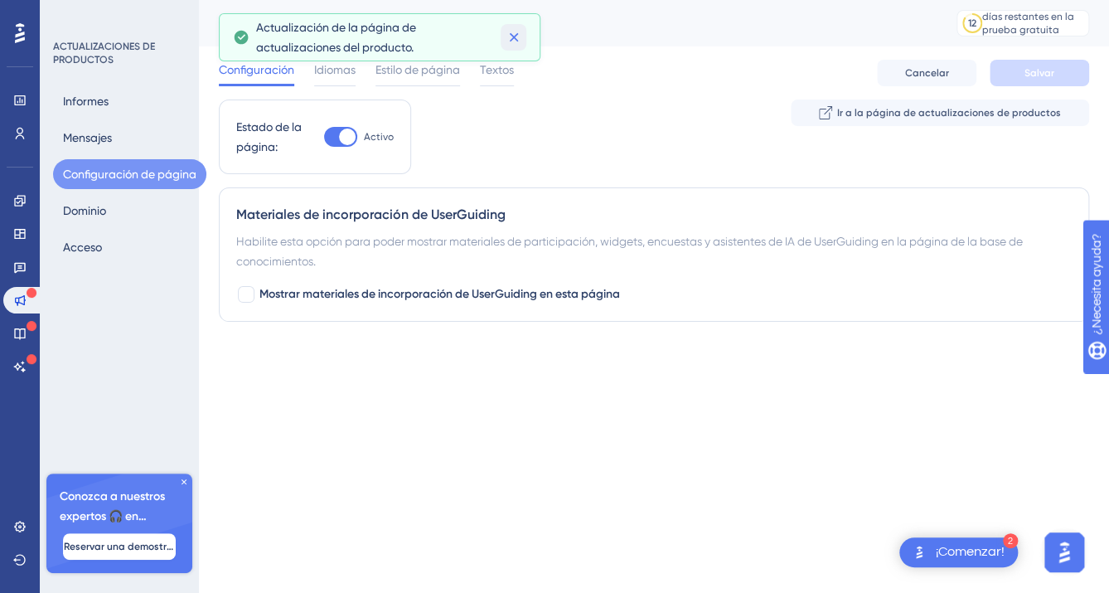
click at [517, 36] on icon at bounding box center [514, 37] width 17 height 17
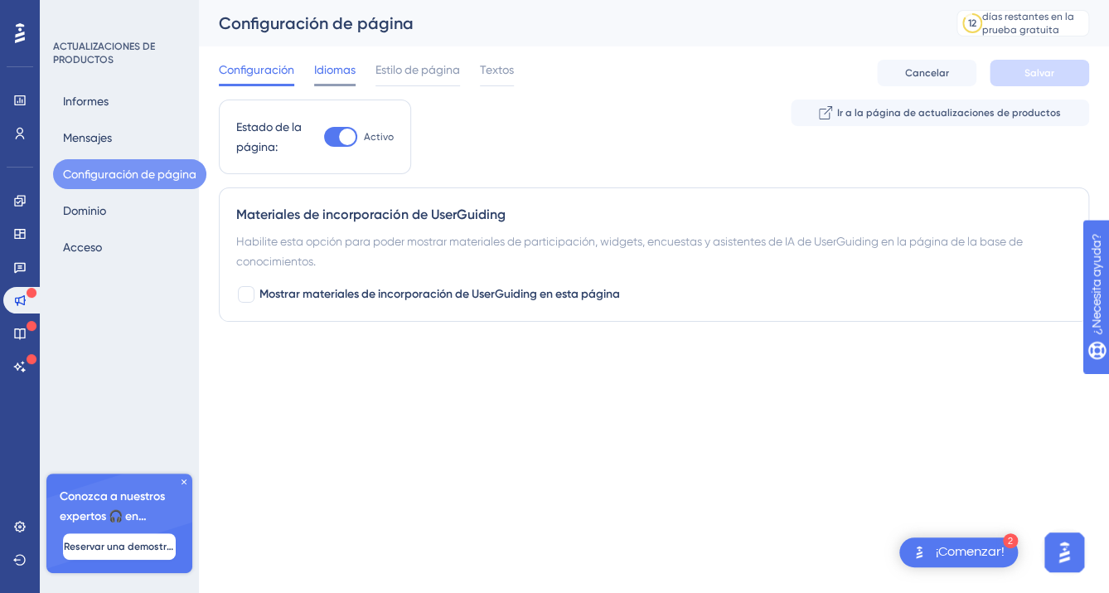
click at [334, 75] on span "Idiomas" at bounding box center [334, 70] width 41 height 20
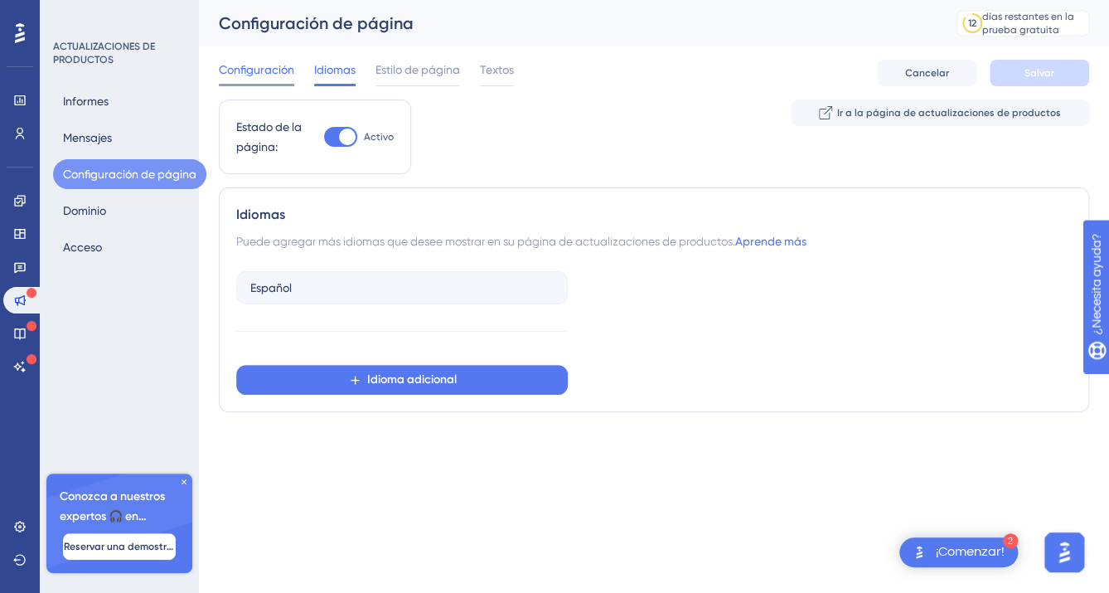
click at [293, 70] on span "Configuración" at bounding box center [256, 70] width 75 height 20
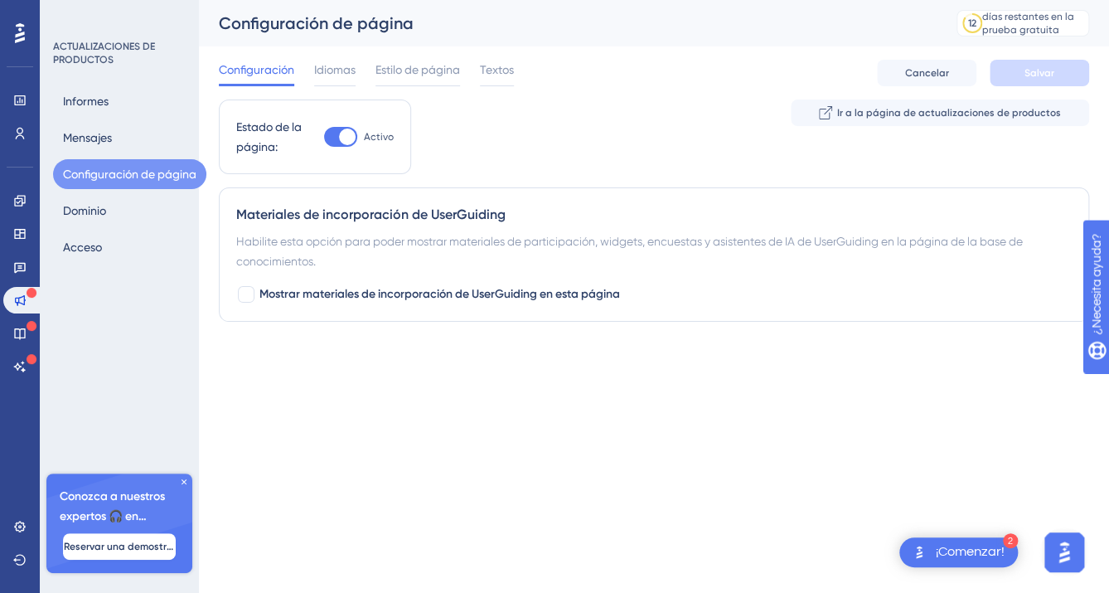
click at [842, 373] on div "Rendimiento Usuarios Compromiso Widgets Retroalimentación Actualizaciones de pr…" at bounding box center [554, 194] width 1109 height 388
click at [842, 426] on img "Abrir el iniciador del asistente de IA" at bounding box center [1064, 552] width 30 height 30
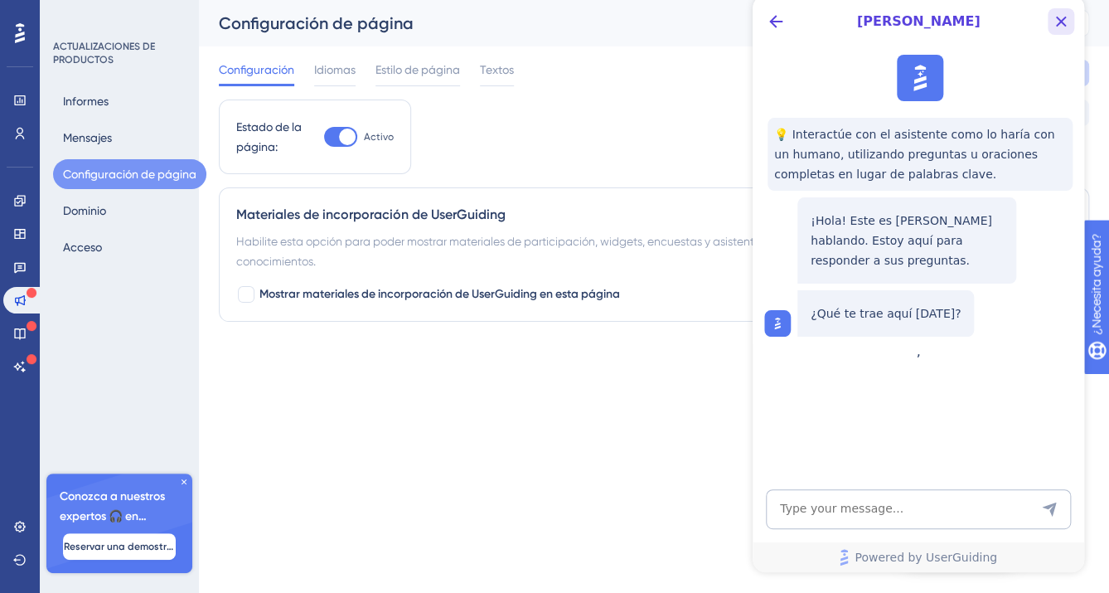
click at [842, 27] on icon "Close Button" at bounding box center [1061, 22] width 20 height 20
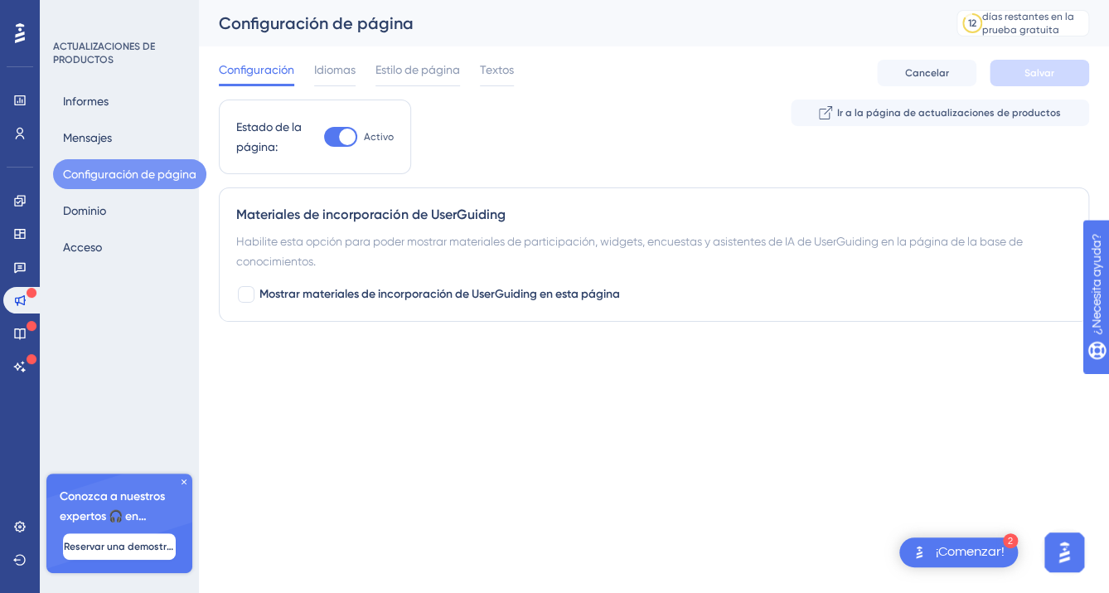
click at [842, 426] on div "¡Comenzar!" at bounding box center [970, 552] width 69 height 18
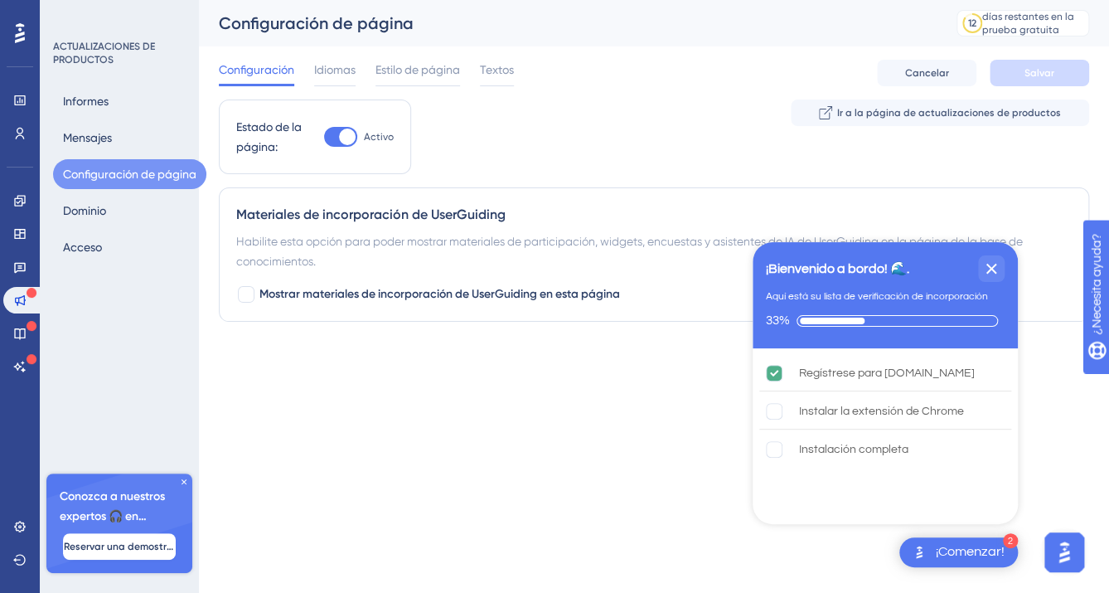
click at [579, 365] on div "Rendimiento Usuarios Compromiso Widgets Retroalimentación Actualizaciones de pr…" at bounding box center [554, 194] width 1109 height 388
click at [20, 208] on link at bounding box center [19, 200] width 33 height 27
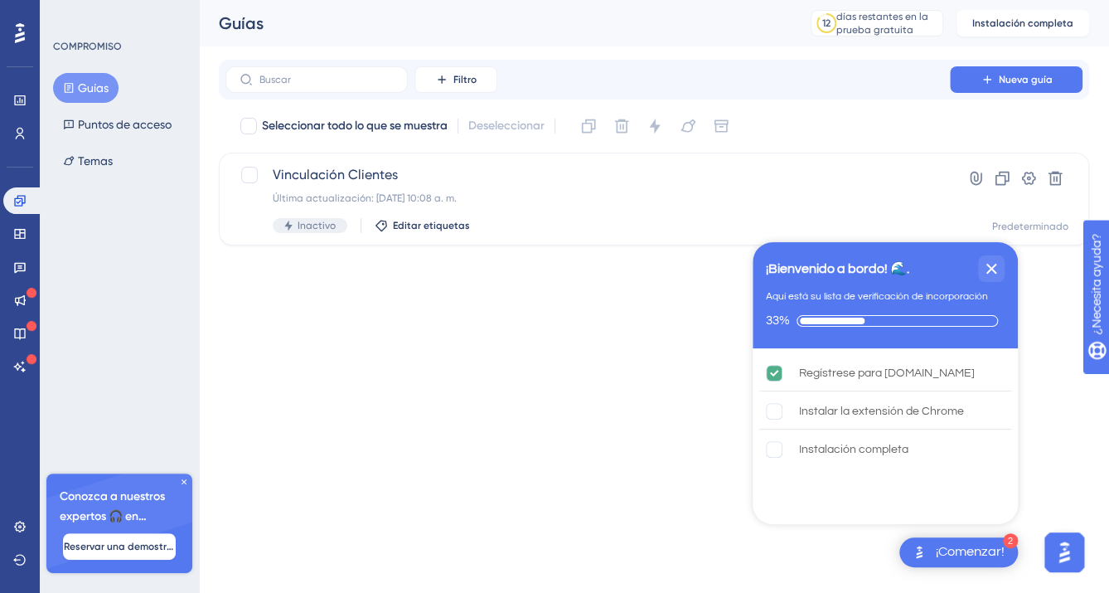
click at [544, 0] on html "2 ¡Comenzar! ¡Bienvenido a bordo! 🌊. Aquí está su lista de verificación de inco…" at bounding box center [554, 0] width 1109 height 0
click at [115, 129] on font "Puntos de acceso" at bounding box center [125, 124] width 94 height 20
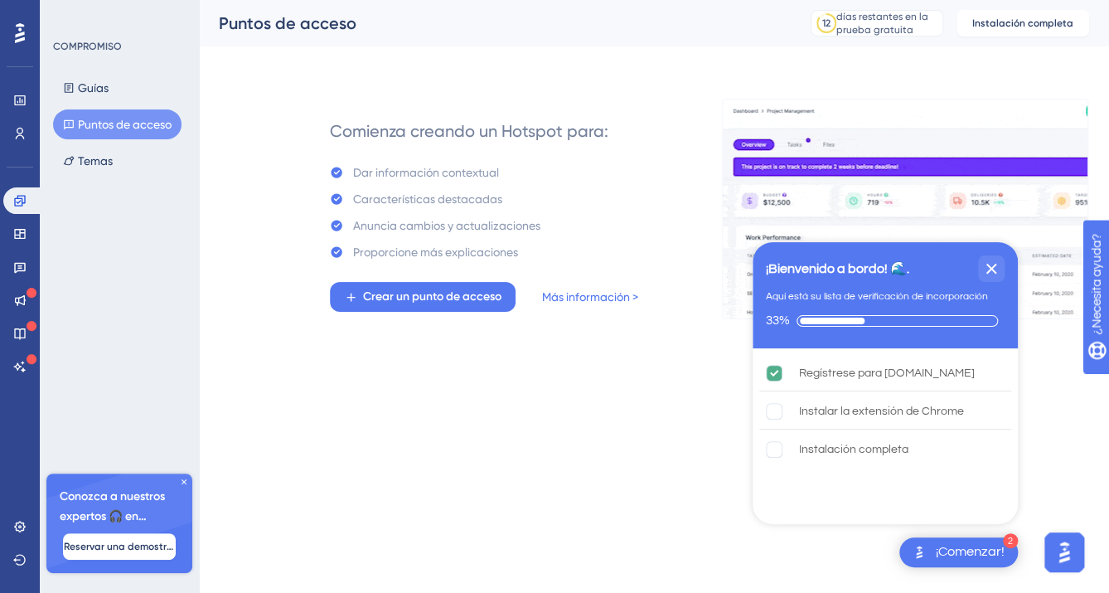
click at [53, 109] on button "Puntos de acceso" at bounding box center [117, 124] width 128 height 30
